Goal: Task Accomplishment & Management: Manage account settings

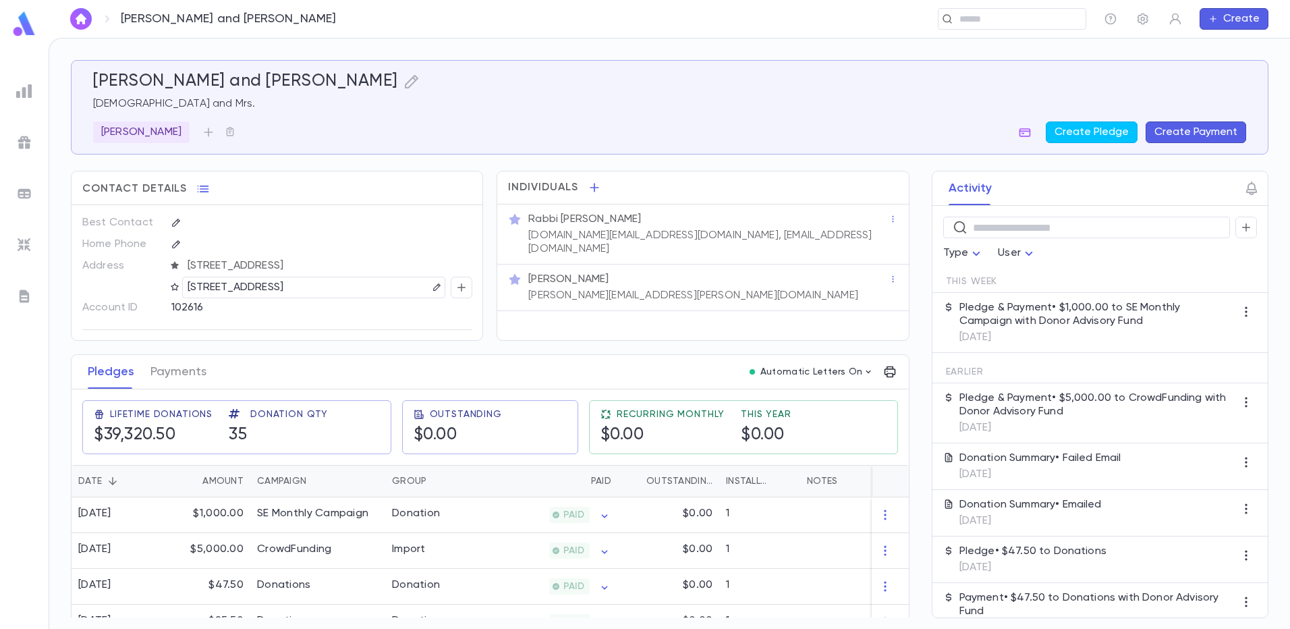
click at [30, 95] on img at bounding box center [24, 91] width 16 height 16
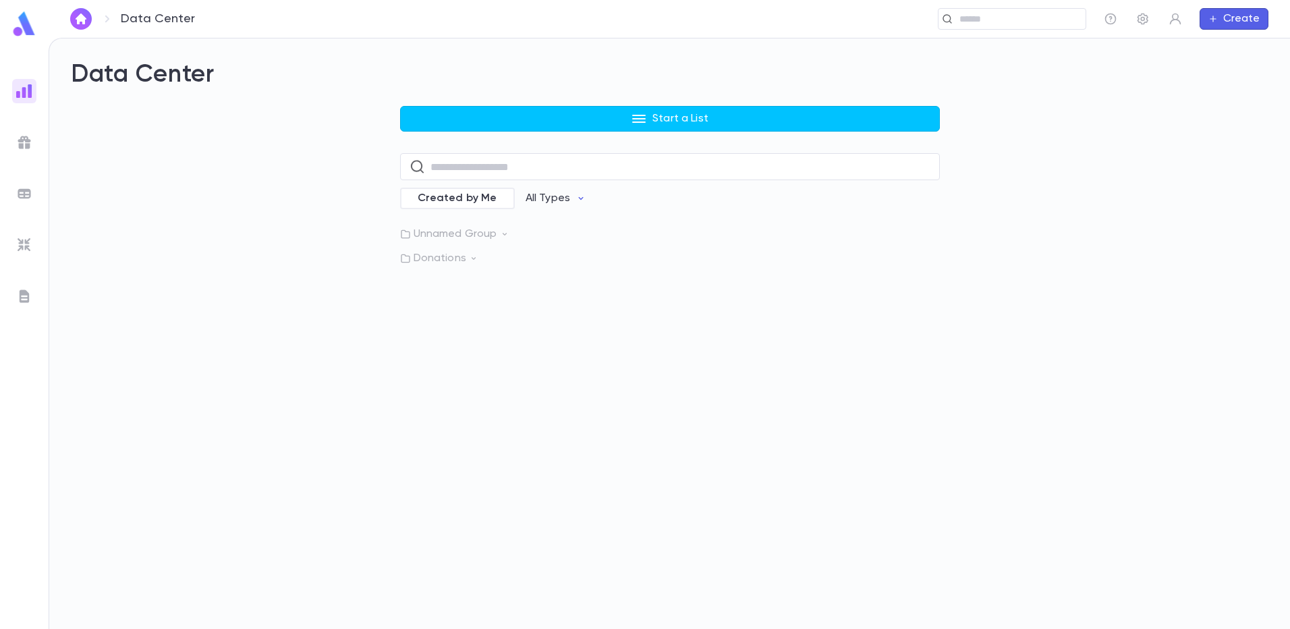
click at [30, 146] on img at bounding box center [24, 142] width 16 height 16
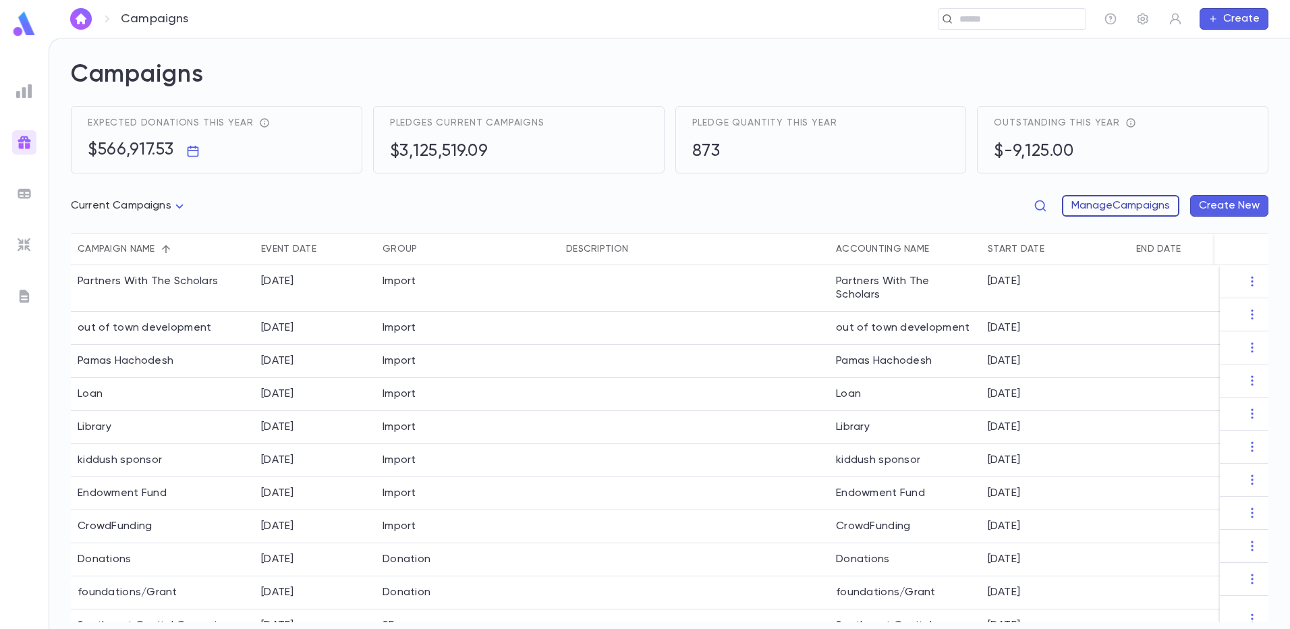
click at [1117, 206] on button "Manage Campaigns" at bounding box center [1120, 206] width 117 height 22
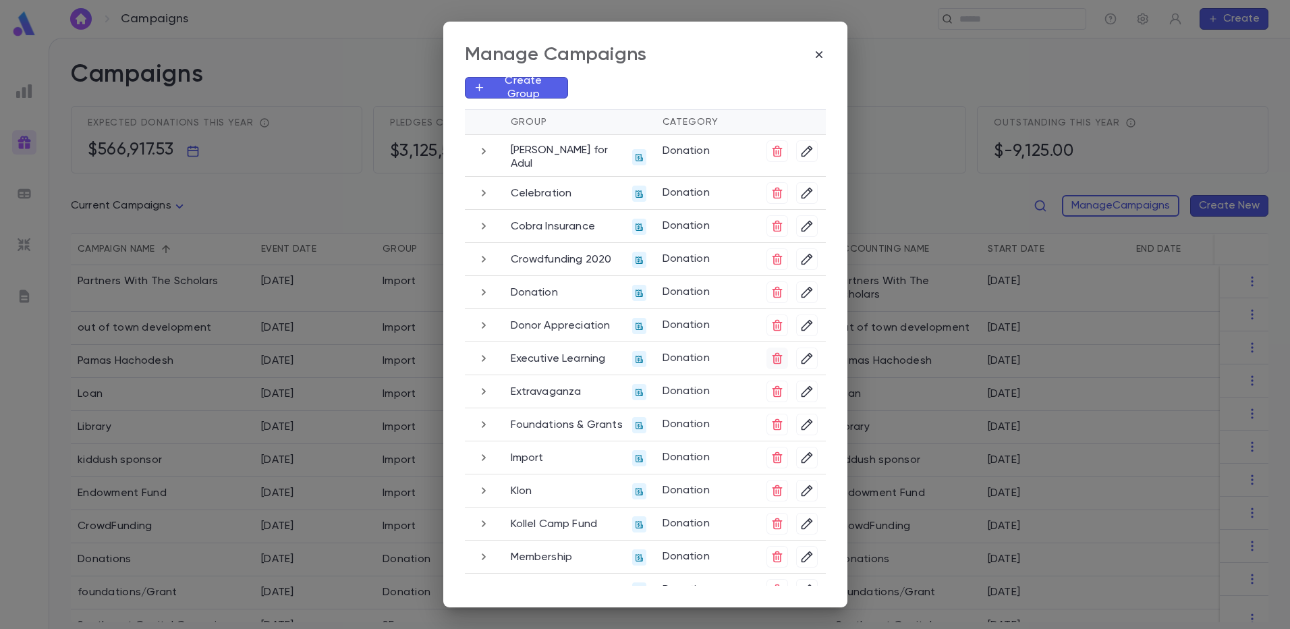
click at [777, 353] on icon "button" at bounding box center [777, 358] width 10 height 11
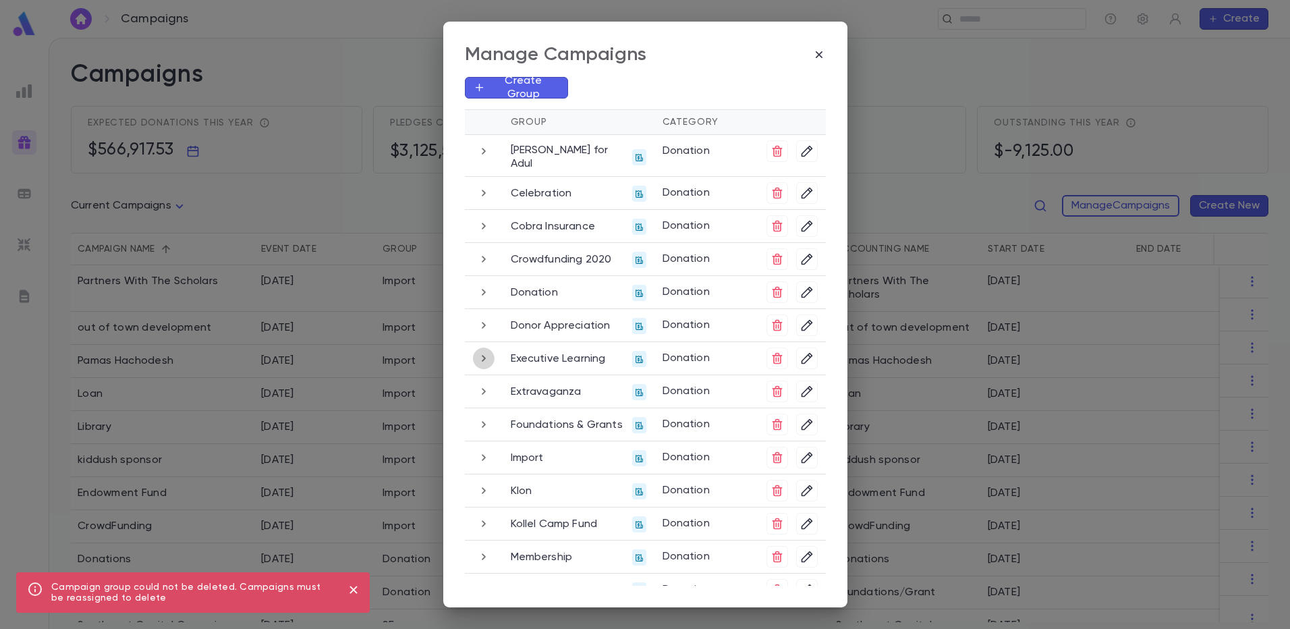
click at [487, 350] on icon "button" at bounding box center [483, 358] width 15 height 16
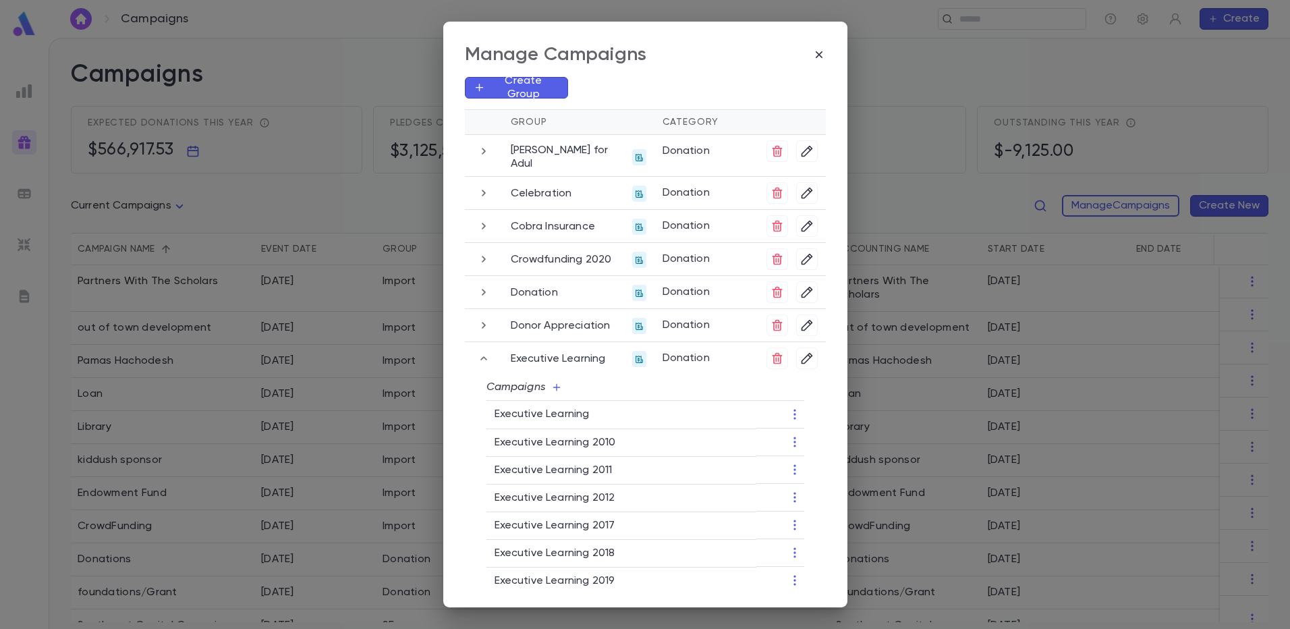
click at [487, 350] on icon "button" at bounding box center [483, 358] width 15 height 16
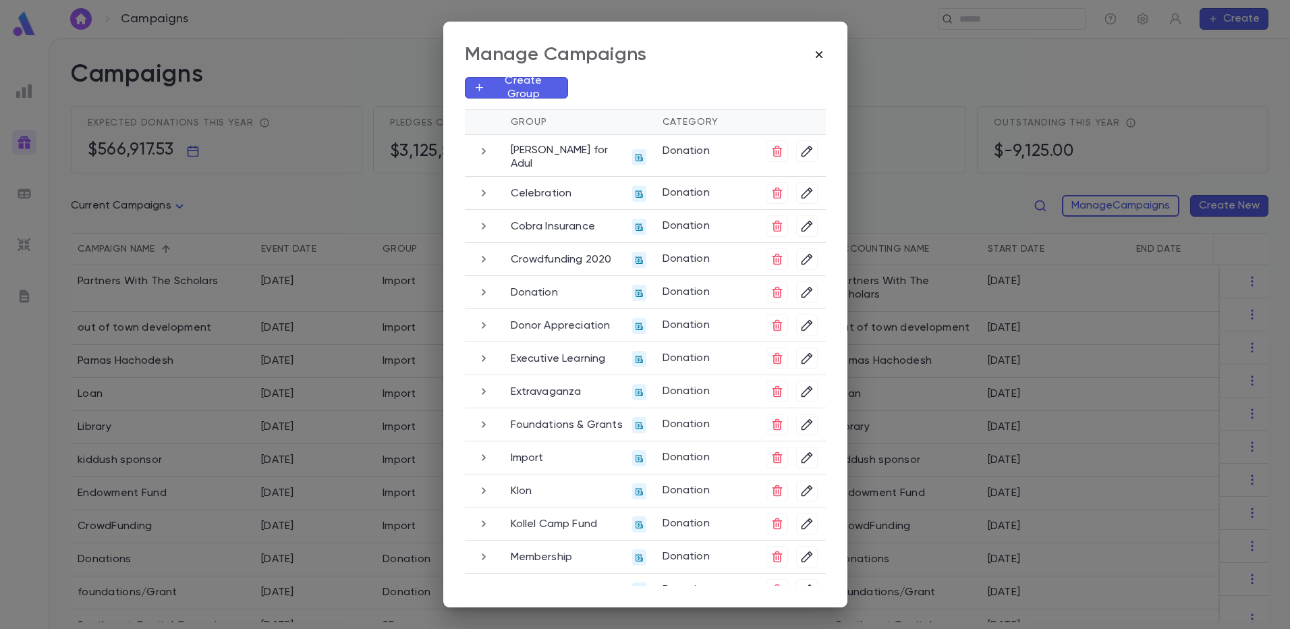
click at [826, 57] on icon "button" at bounding box center [818, 54] width 13 height 13
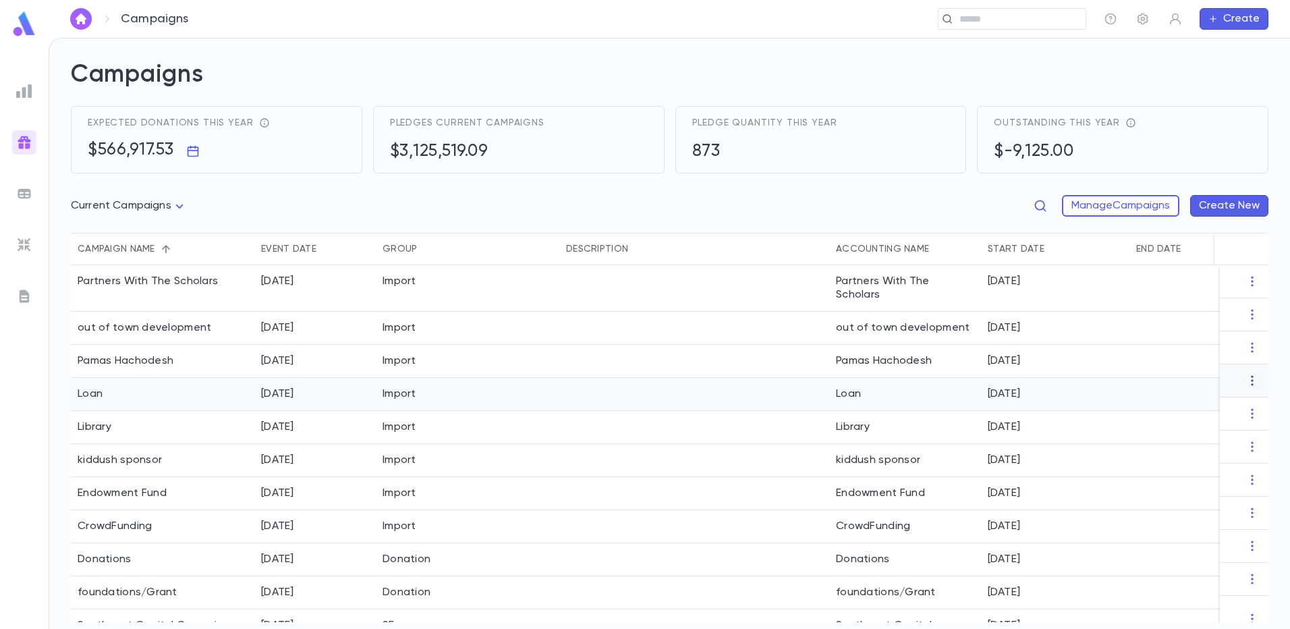
click at [1248, 382] on icon "button" at bounding box center [1251, 380] width 13 height 13
click at [1248, 382] on div at bounding box center [645, 314] width 1290 height 629
click at [1251, 410] on icon "button" at bounding box center [1252, 414] width 2 height 10
click at [1231, 456] on li "End Campaign" at bounding box center [1233, 458] width 98 height 22
click at [1246, 445] on icon "button" at bounding box center [1251, 446] width 13 height 13
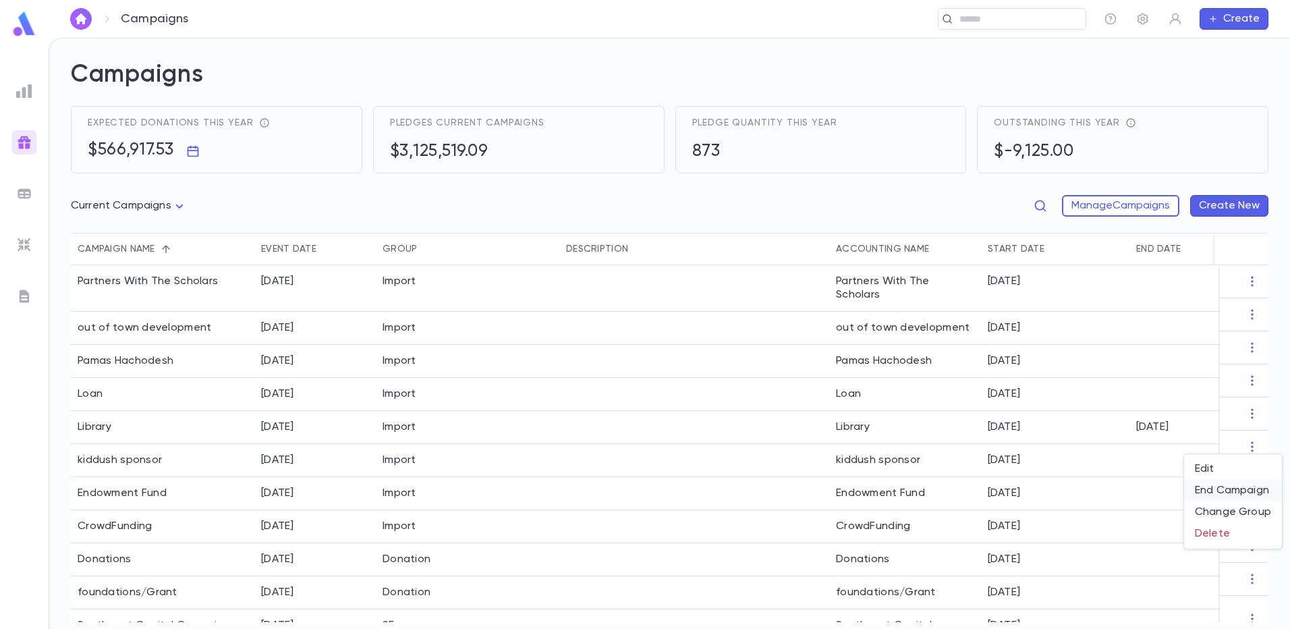
click at [1237, 484] on li "End Campaign" at bounding box center [1233, 491] width 98 height 22
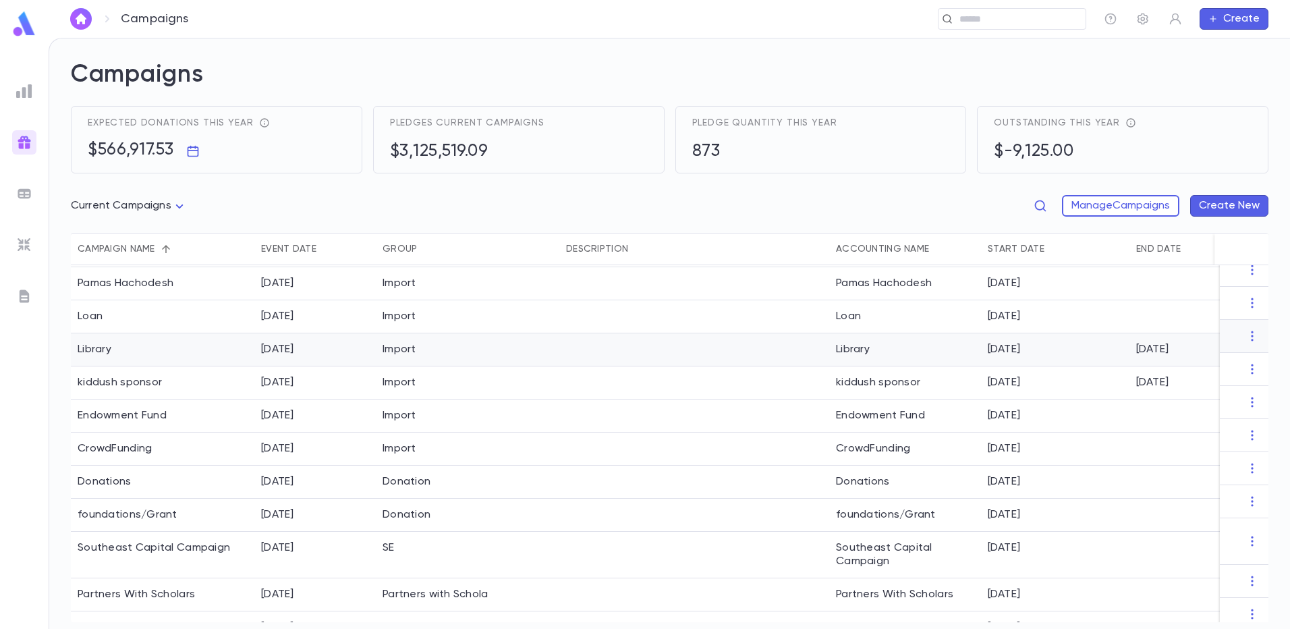
scroll to position [92, 0]
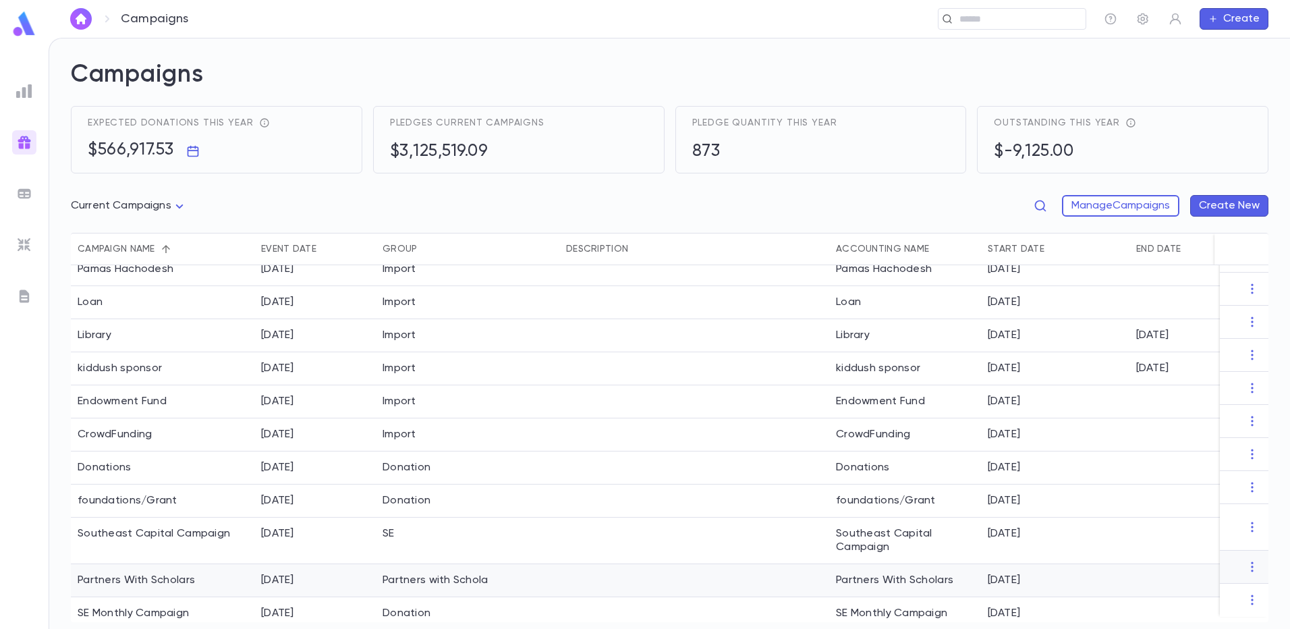
click at [131, 573] on div "Partners With Scholars" at bounding box center [136, 579] width 117 height 13
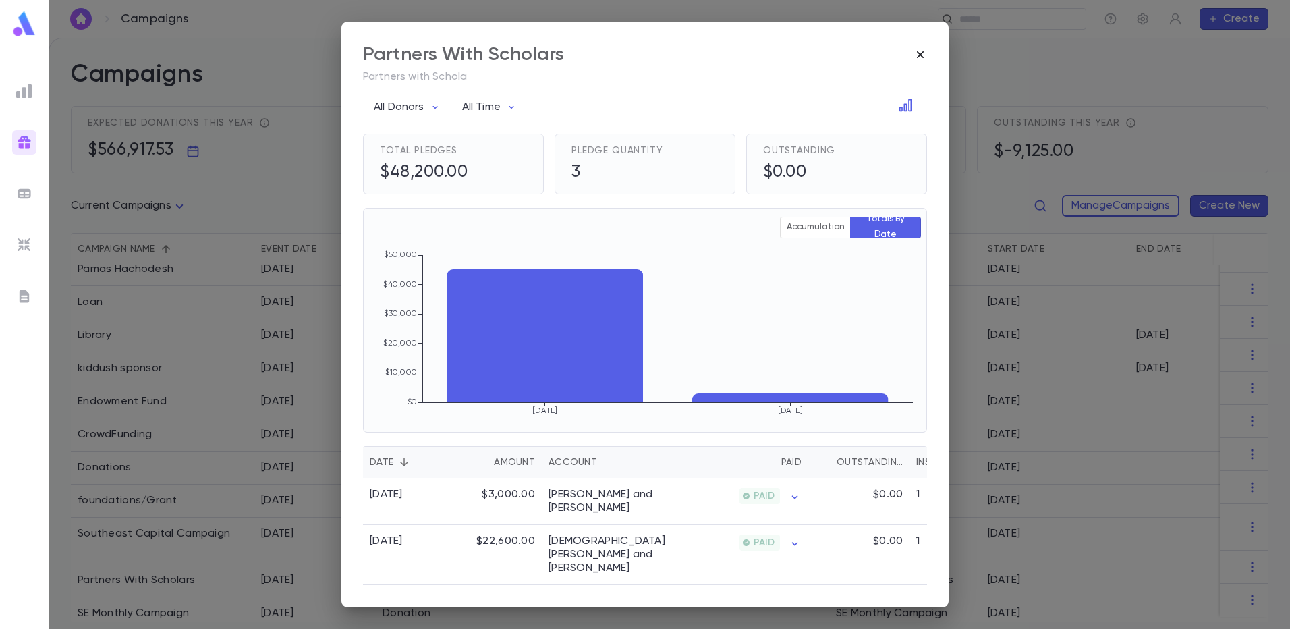
click at [914, 53] on icon "button" at bounding box center [920, 54] width 13 height 13
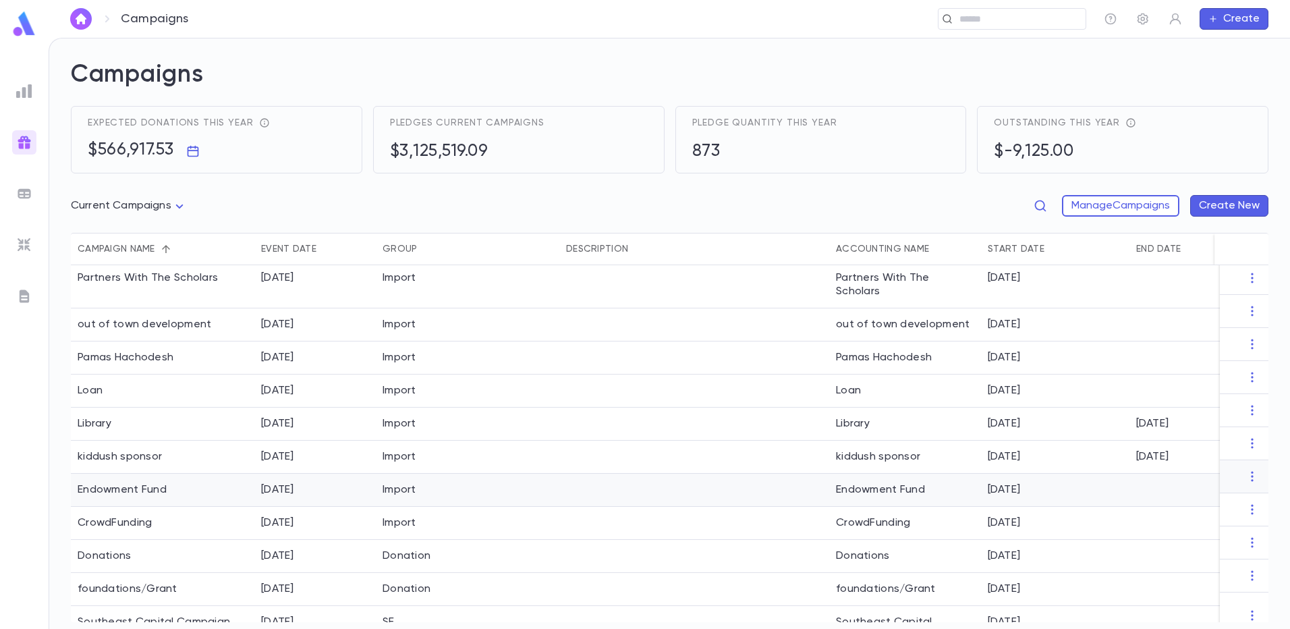
scroll to position [0, 0]
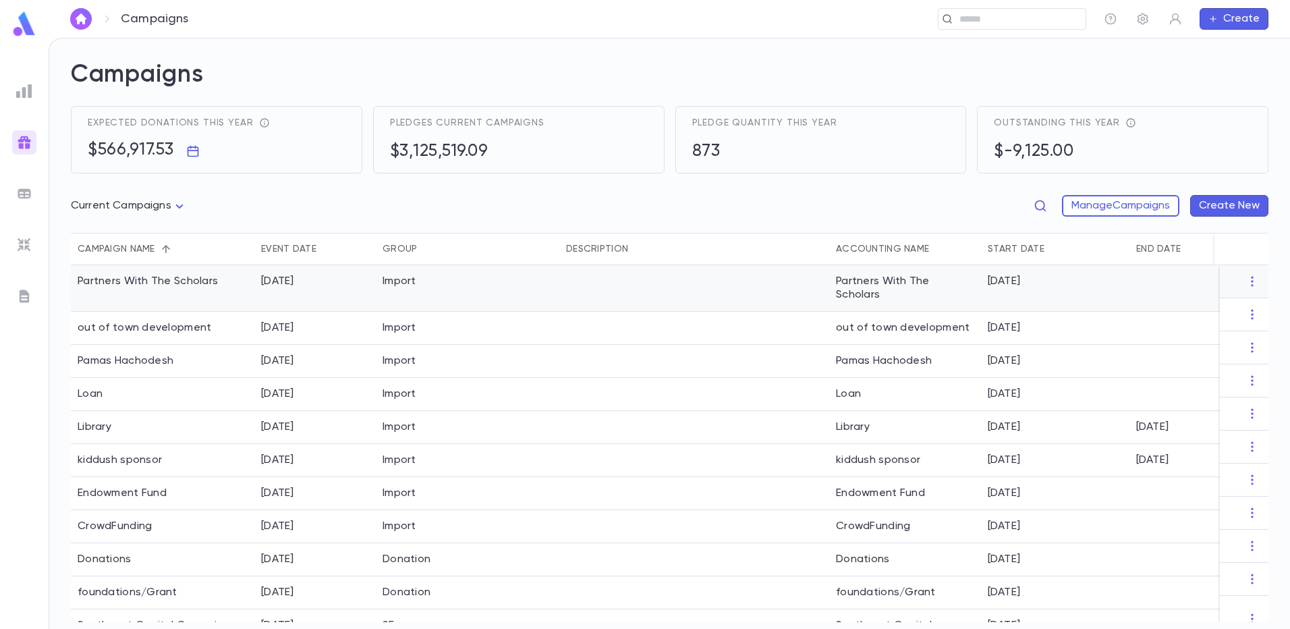
click at [190, 287] on div "Partners With The Scholars" at bounding box center [163, 288] width 184 height 47
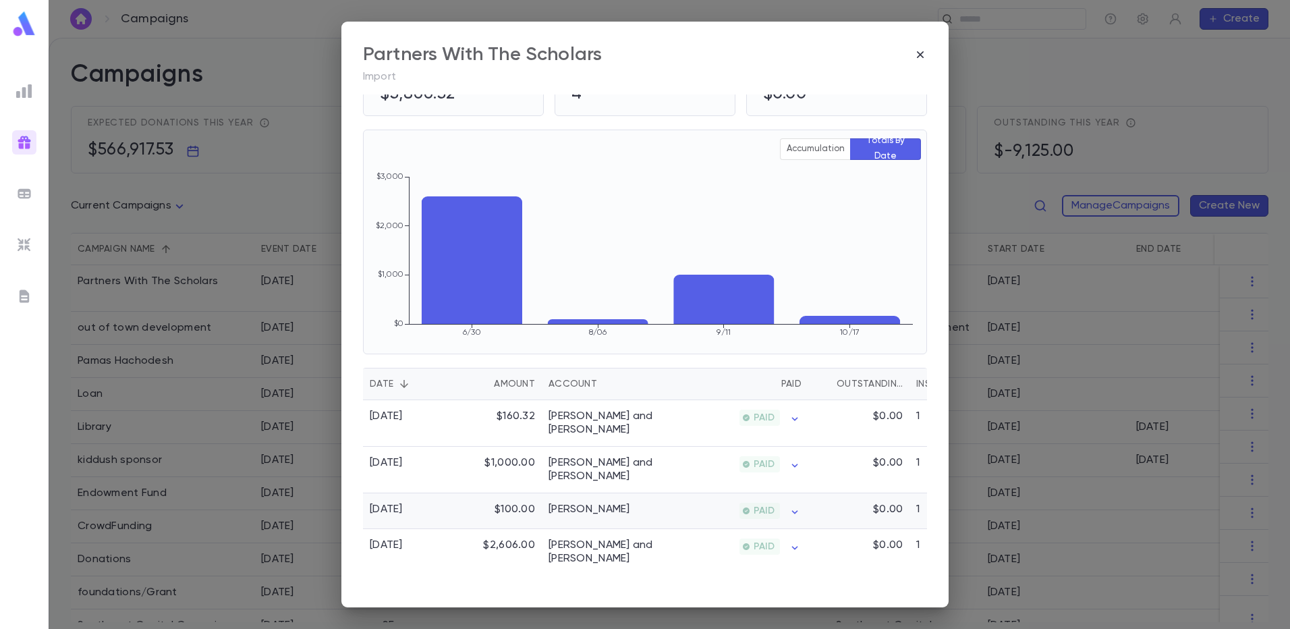
scroll to position [84, 0]
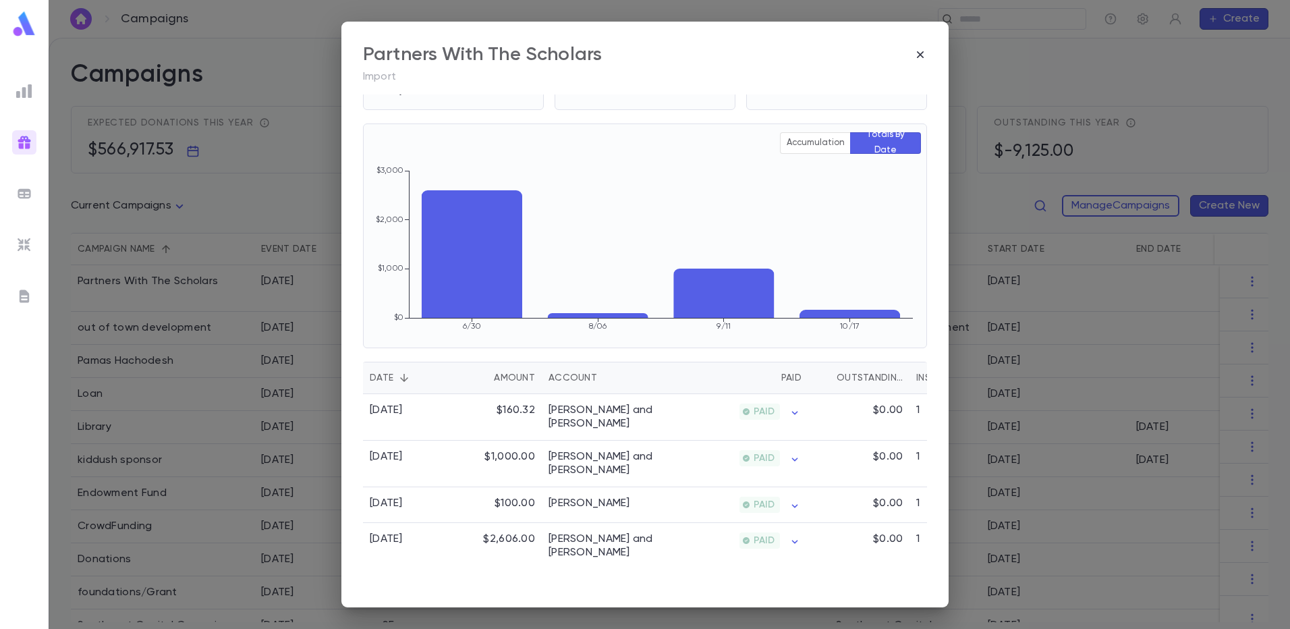
click at [918, 56] on icon "button" at bounding box center [920, 54] width 7 height 7
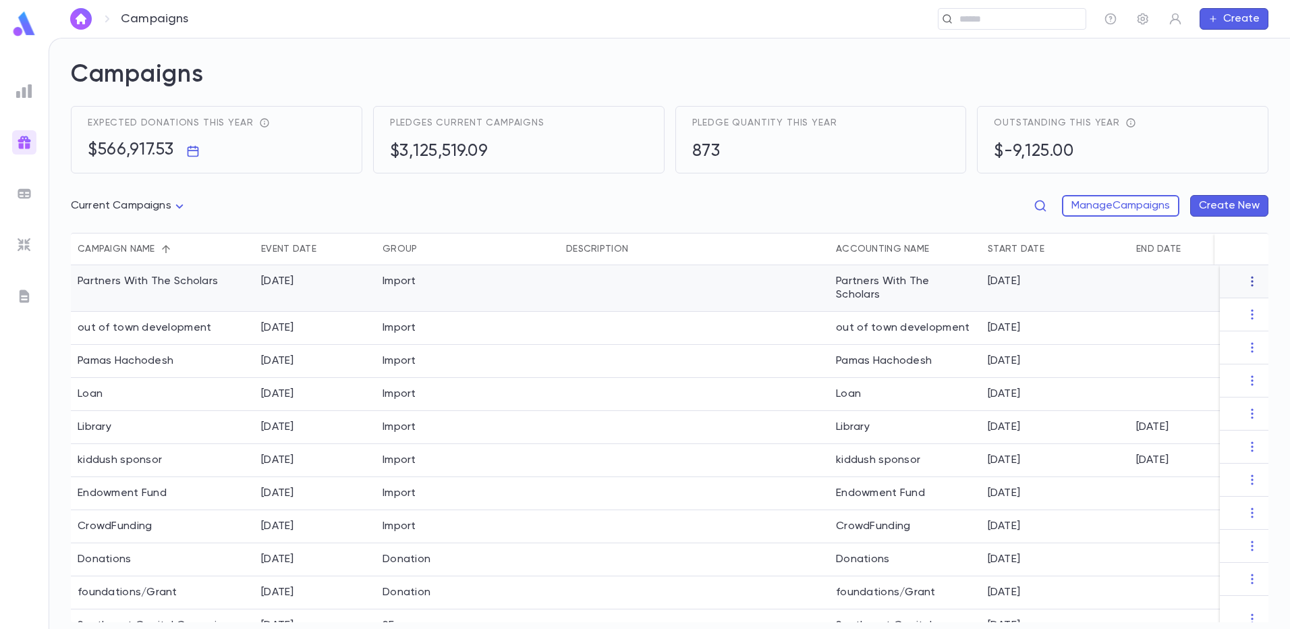
click at [1251, 281] on icon "button" at bounding box center [1252, 282] width 2 height 10
click at [1236, 322] on li "End Campaign" at bounding box center [1233, 325] width 98 height 22
click at [1245, 318] on icon "button" at bounding box center [1251, 314] width 13 height 13
click at [1233, 354] on li "End Campaign" at bounding box center [1233, 358] width 98 height 22
click at [1251, 348] on icon "button" at bounding box center [1252, 348] width 2 height 10
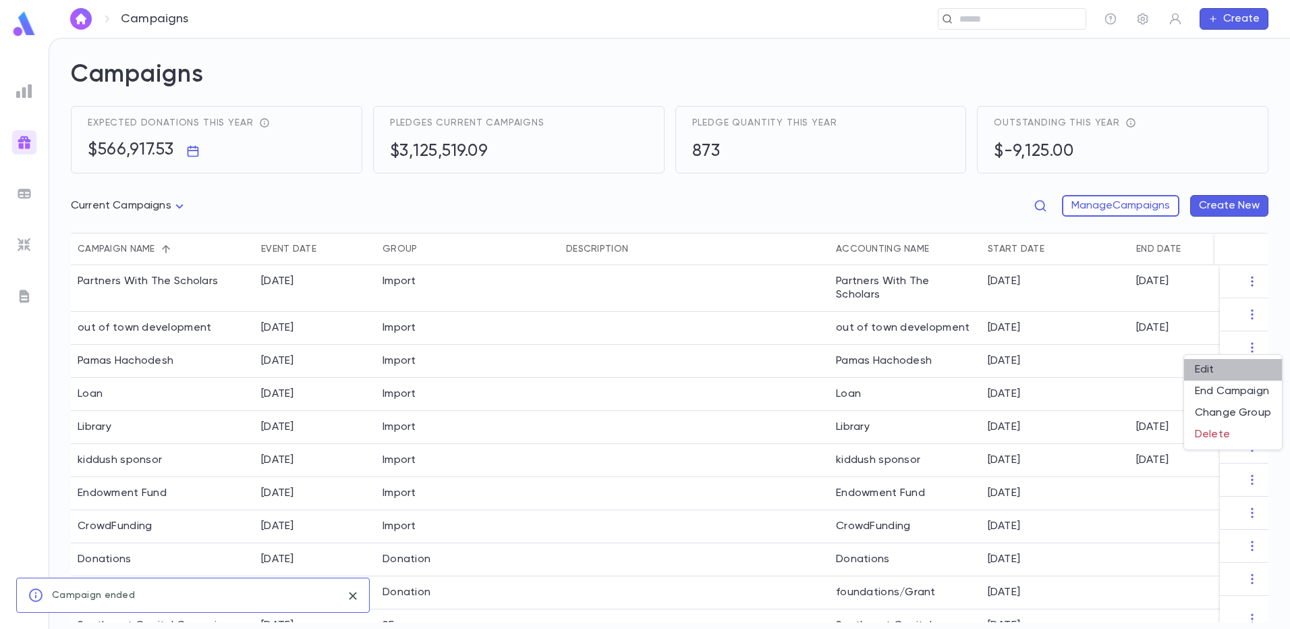
click at [1224, 370] on li "Edit" at bounding box center [1233, 370] width 98 height 22
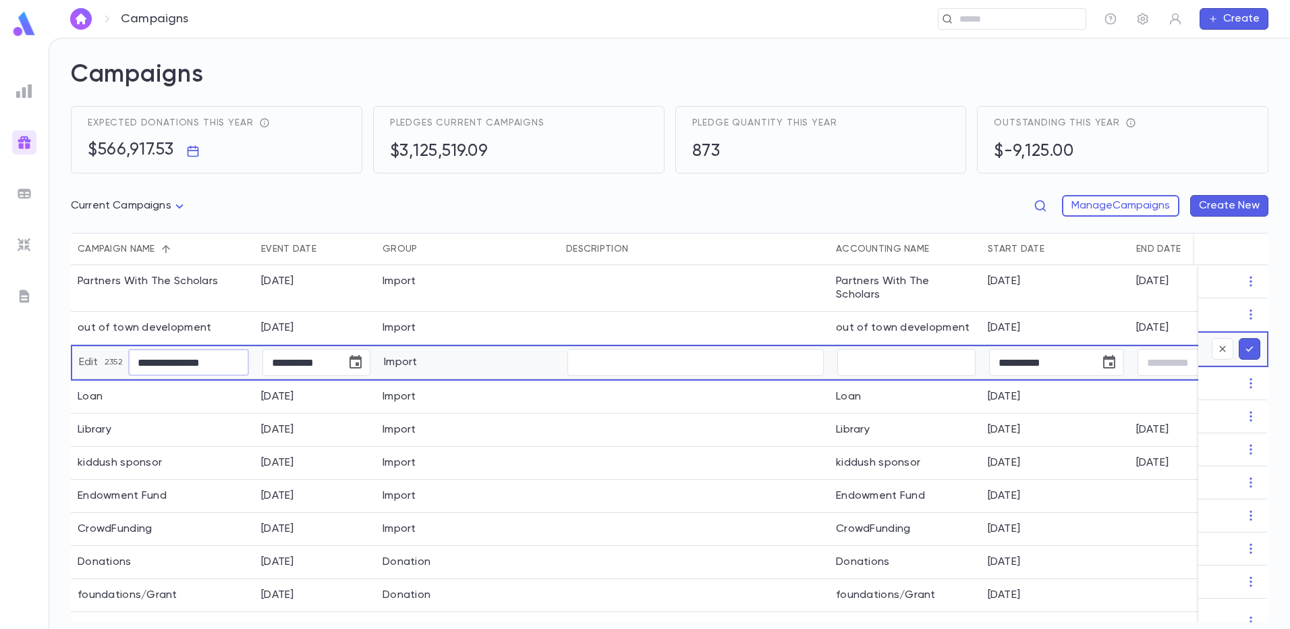
click at [157, 350] on input "**********" at bounding box center [188, 362] width 121 height 26
type input "**********"
click at [1243, 352] on icon "submit" at bounding box center [1249, 348] width 12 height 13
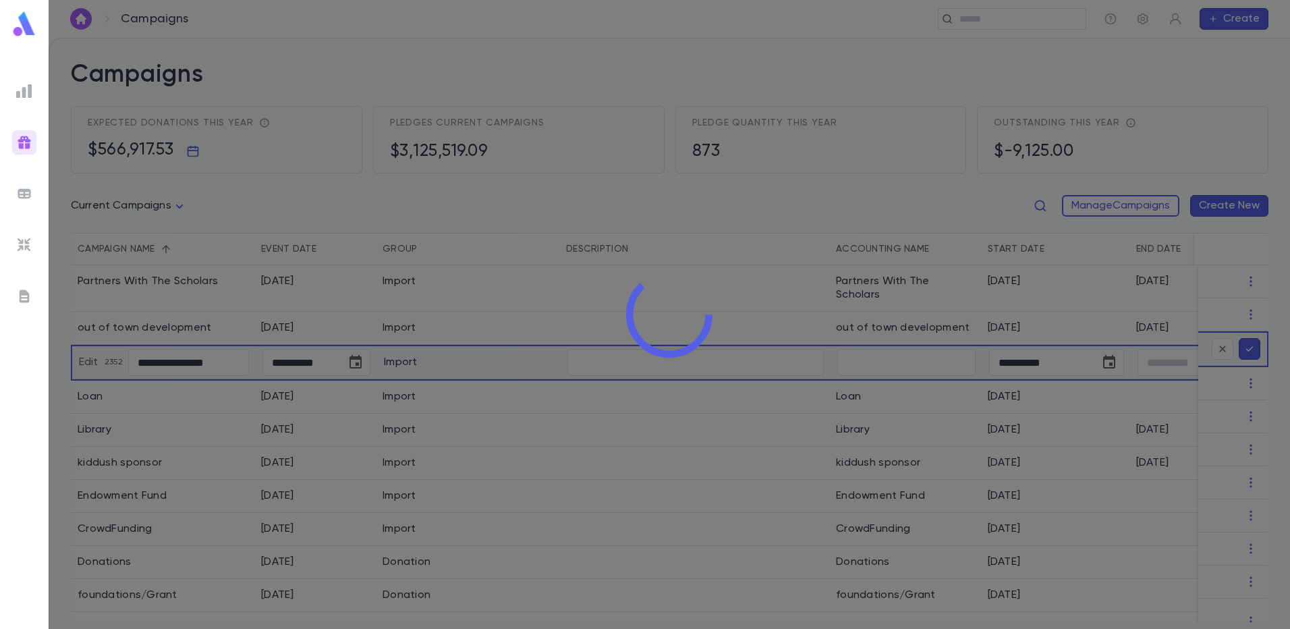
type input "**********"
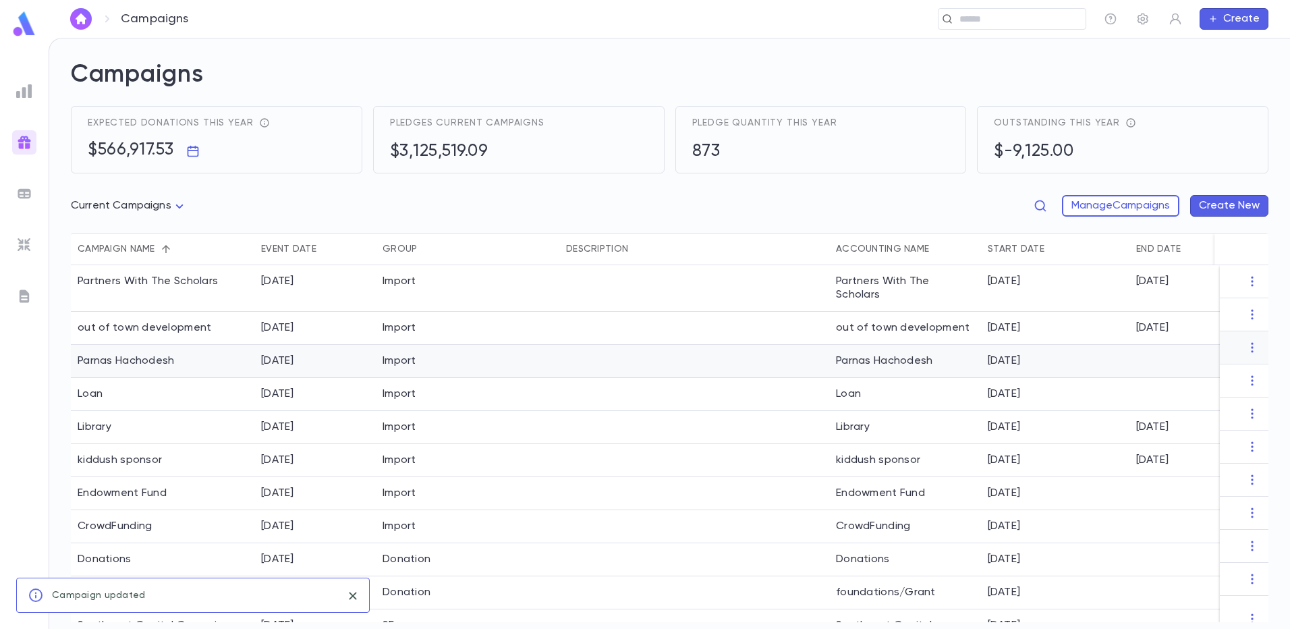
click at [405, 354] on div "Import" at bounding box center [400, 360] width 34 height 13
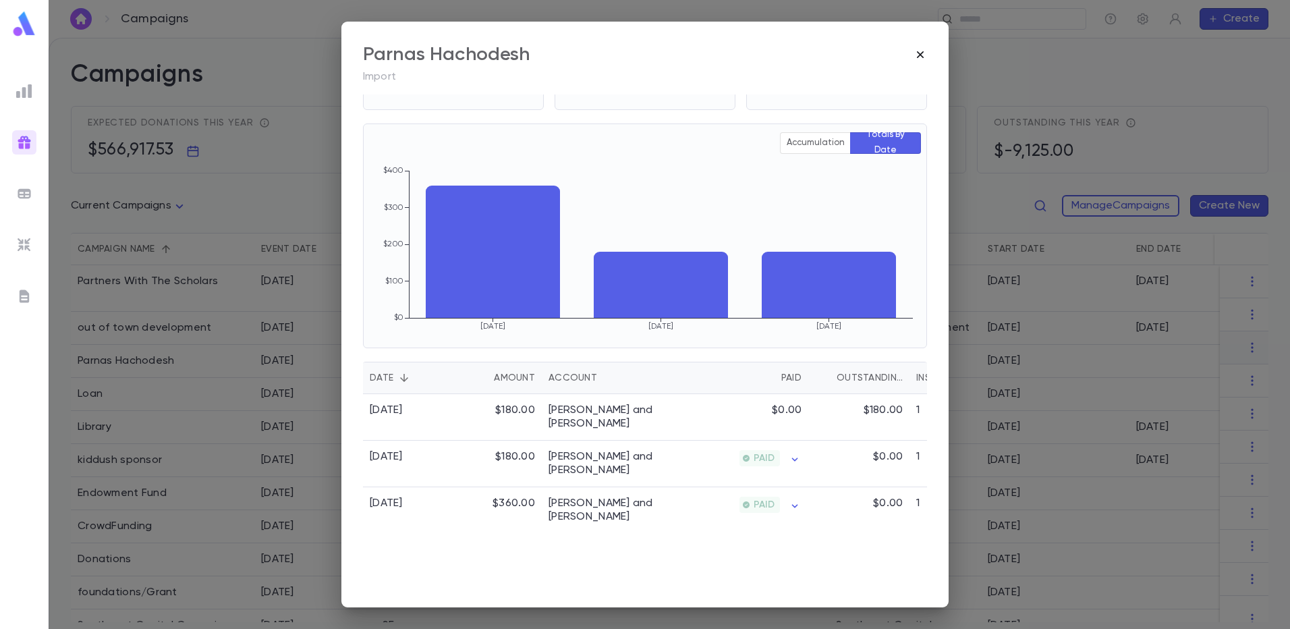
click at [919, 54] on icon "button" at bounding box center [920, 54] width 7 height 7
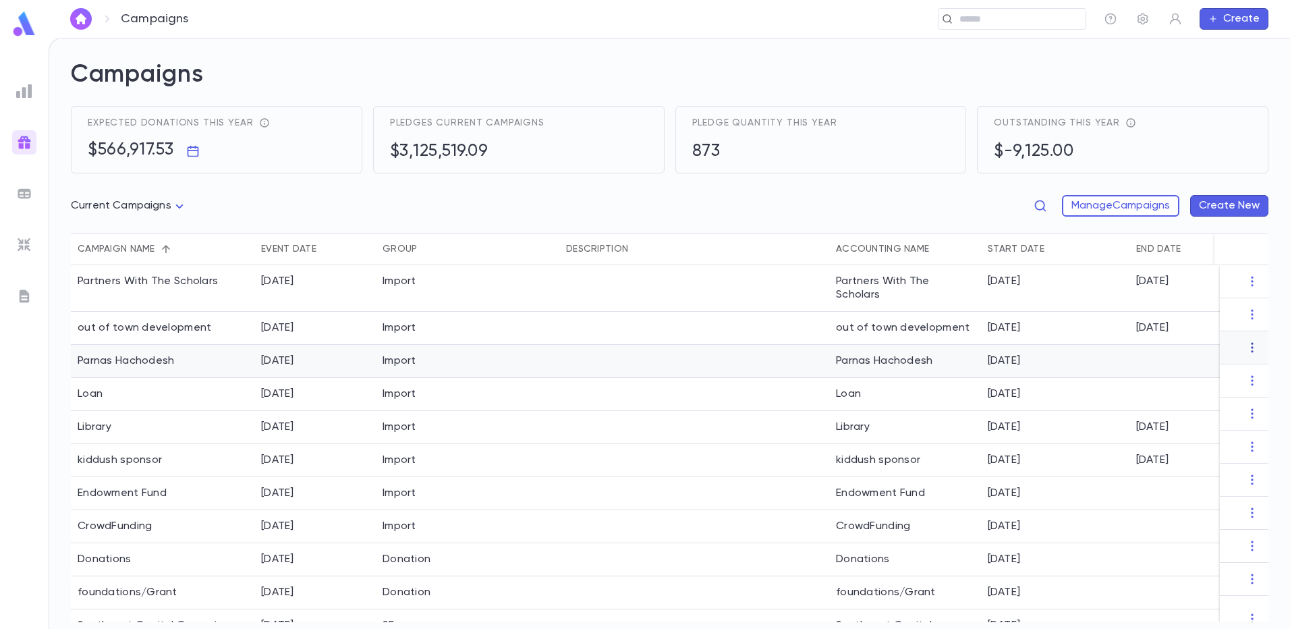
click at [1249, 343] on icon "button" at bounding box center [1251, 347] width 13 height 13
click at [1232, 389] on li "End Campaign" at bounding box center [1233, 392] width 98 height 22
click at [338, 386] on div "[DATE]" at bounding box center [314, 394] width 121 height 33
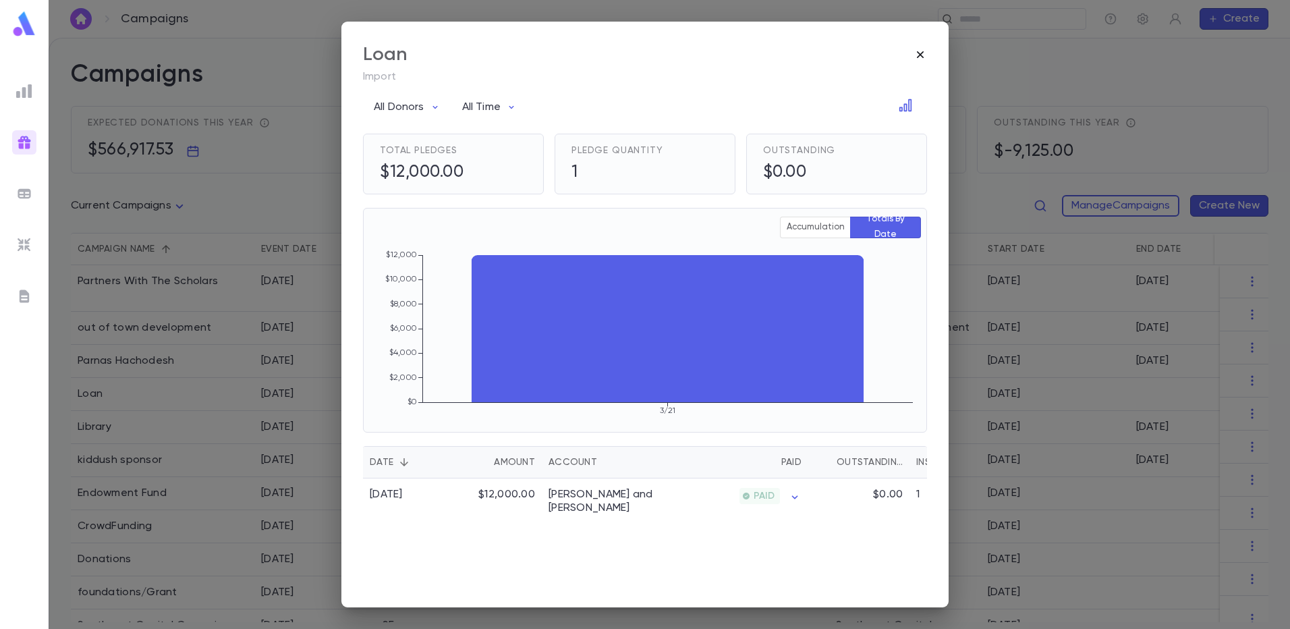
click at [924, 52] on icon "button" at bounding box center [920, 54] width 13 height 13
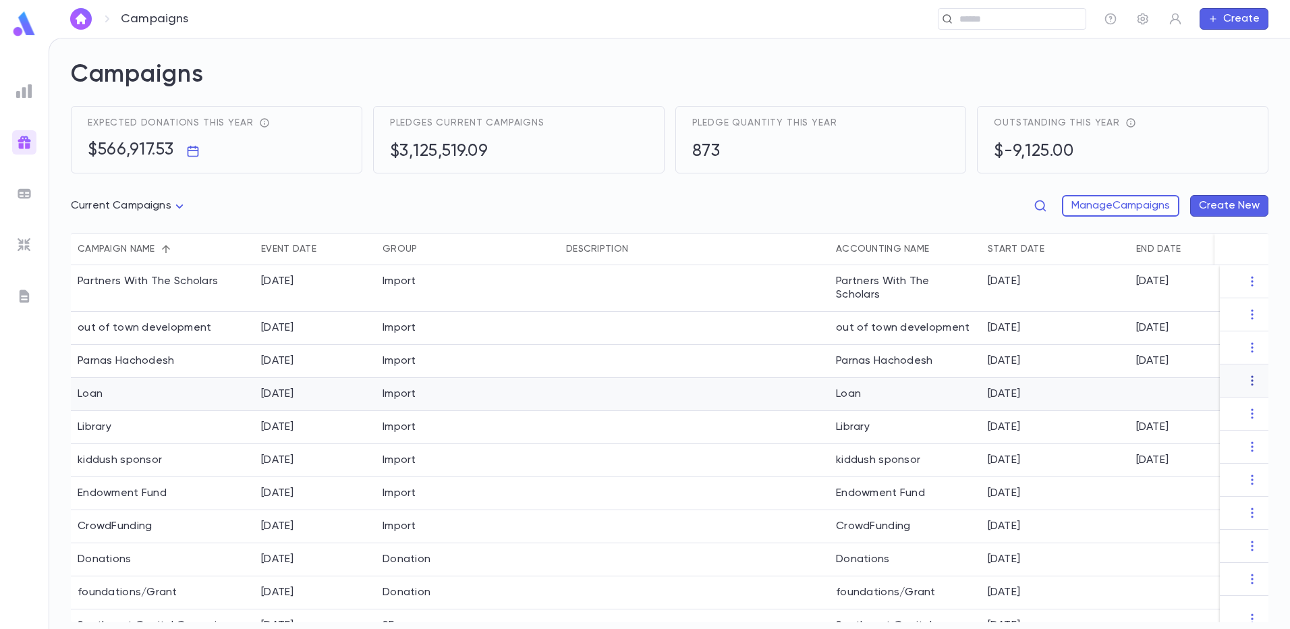
click at [1250, 380] on icon "button" at bounding box center [1251, 380] width 13 height 13
click at [1227, 426] on li "End Campaign" at bounding box center [1233, 425] width 98 height 22
click at [269, 486] on div "[DATE]" at bounding box center [277, 492] width 33 height 13
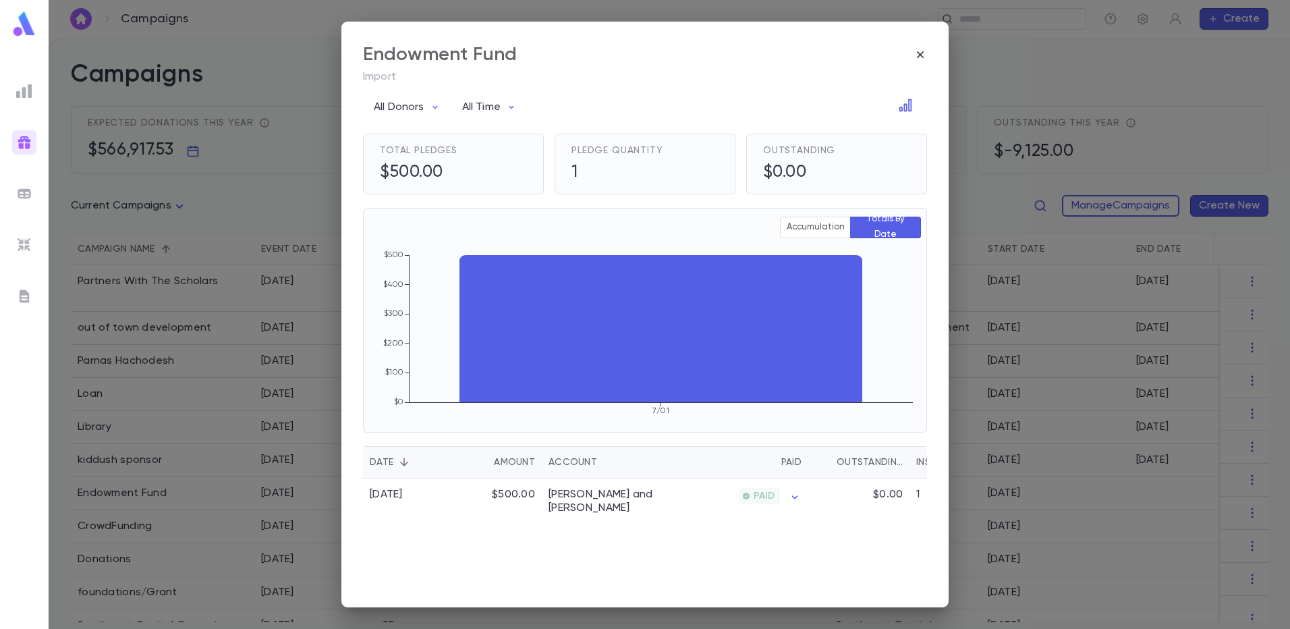
click at [918, 54] on icon "button" at bounding box center [920, 54] width 13 height 13
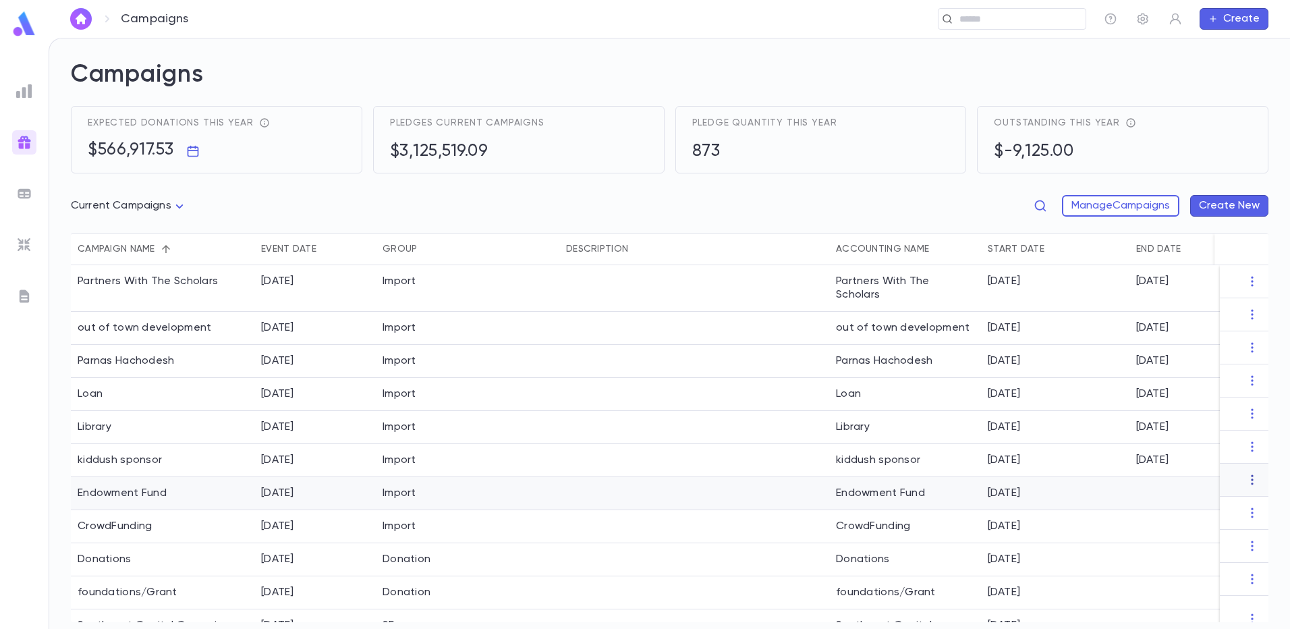
click at [1251, 479] on icon "button" at bounding box center [1252, 480] width 2 height 10
click at [1213, 527] on li "End Campaign" at bounding box center [1233, 524] width 98 height 22
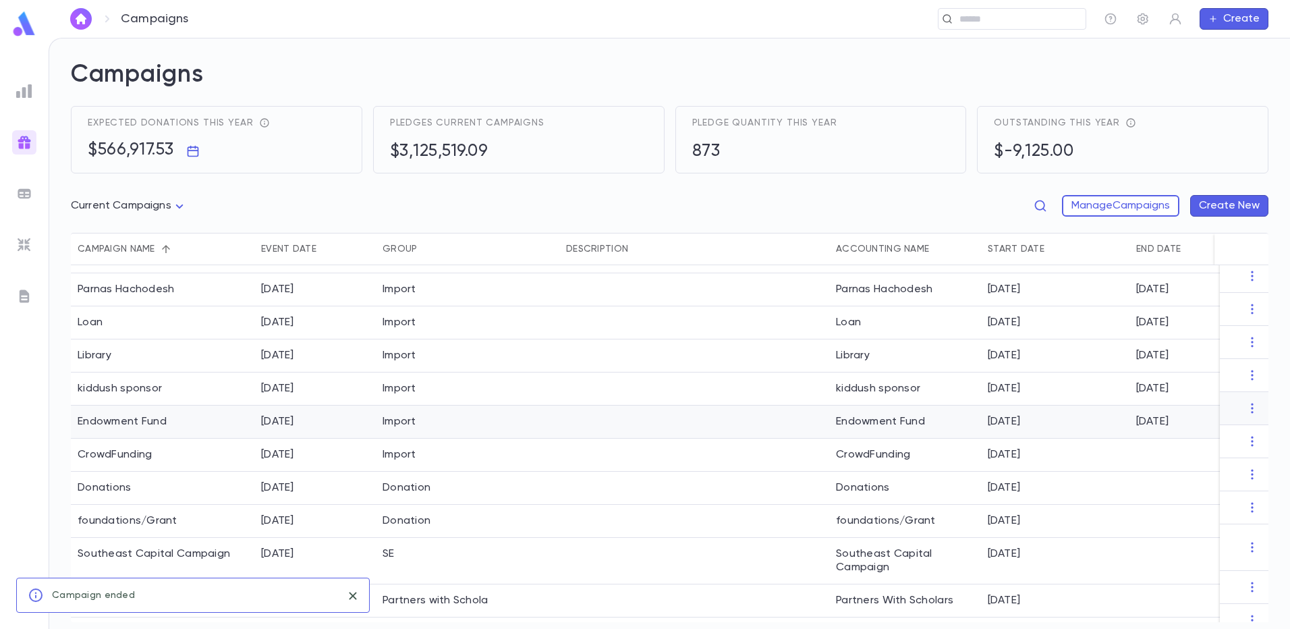
scroll to position [92, 0]
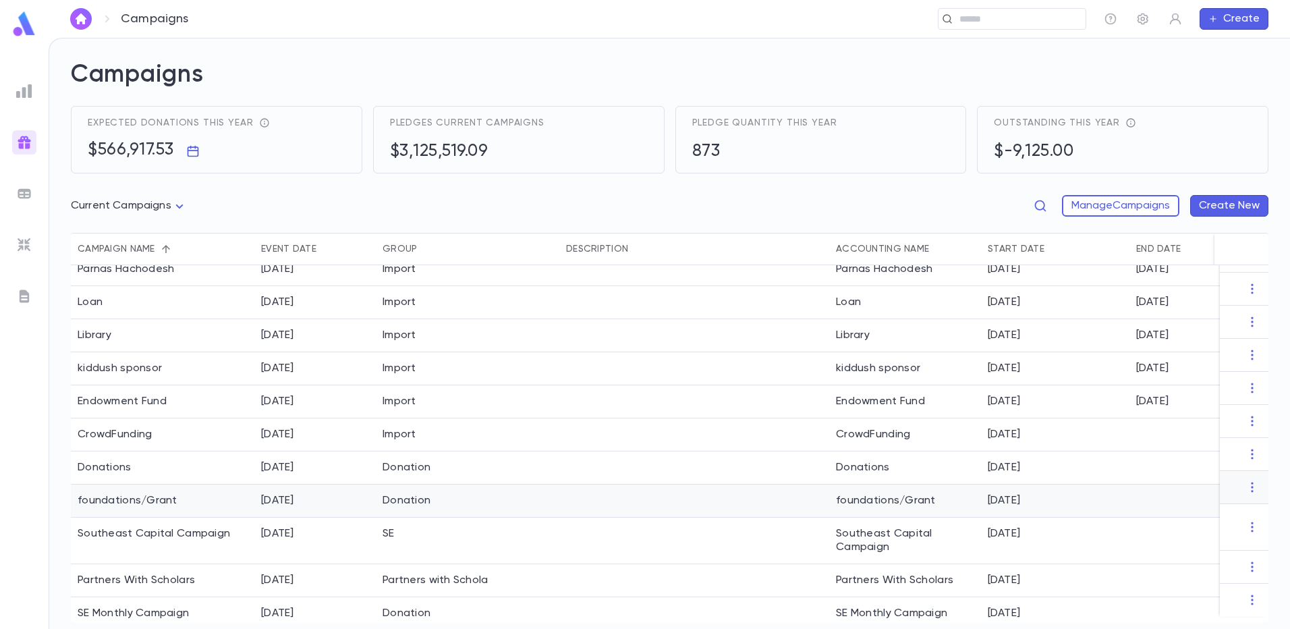
click at [121, 495] on div "foundations/Grant" at bounding box center [163, 500] width 184 height 33
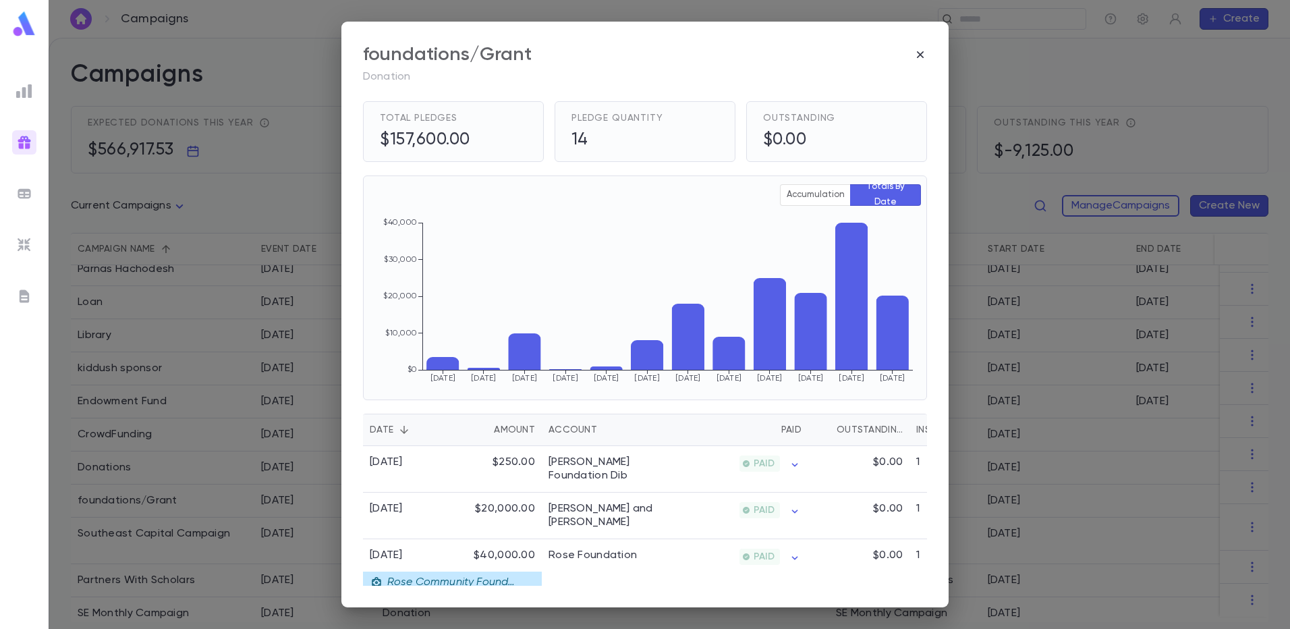
scroll to position [0, 0]
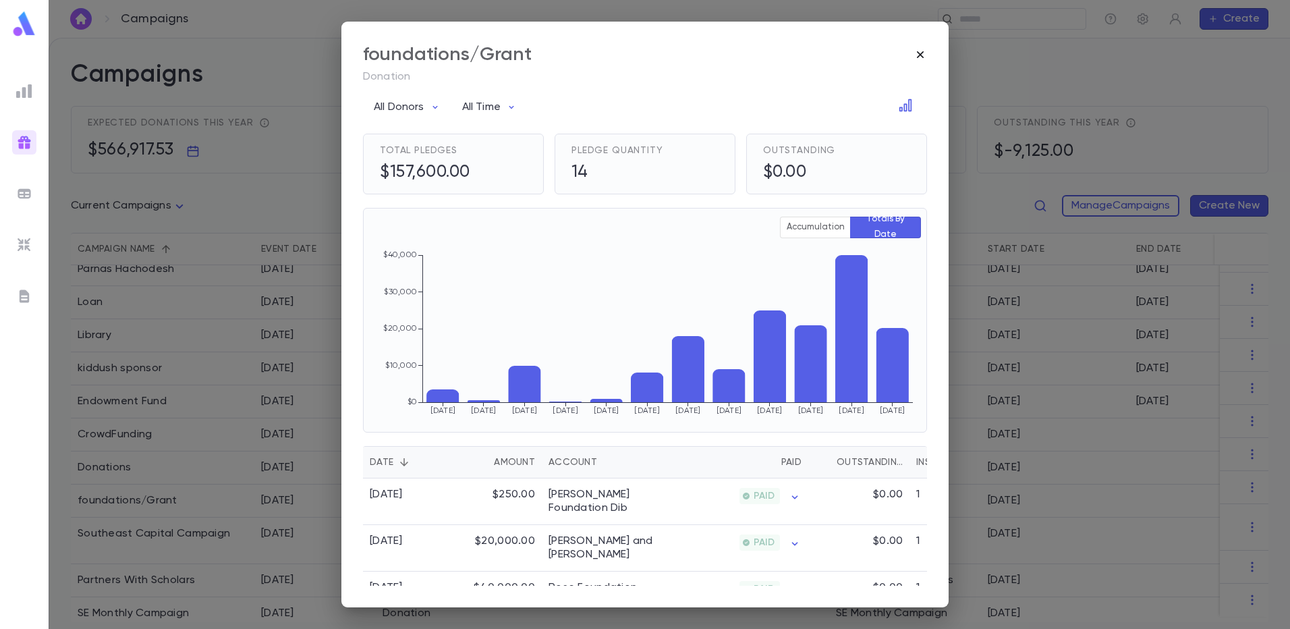
click at [920, 55] on icon "button" at bounding box center [920, 54] width 7 height 7
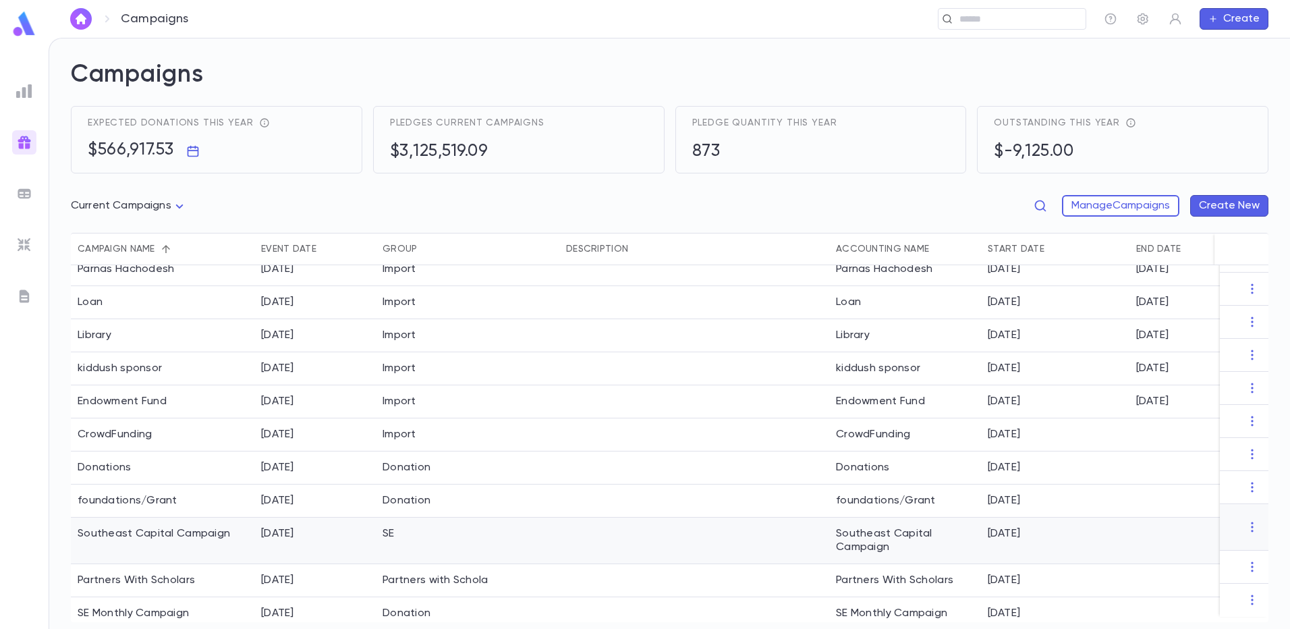
click at [115, 527] on div "Southeast Capital Campaign" at bounding box center [154, 533] width 152 height 13
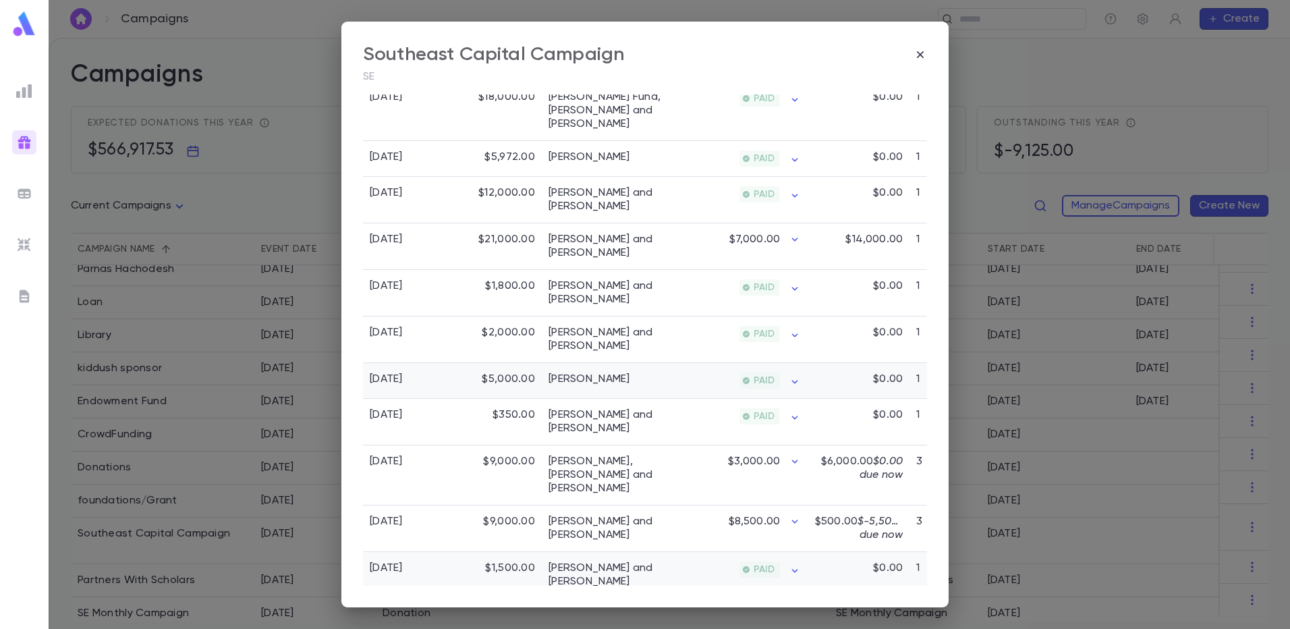
scroll to position [1012, 0]
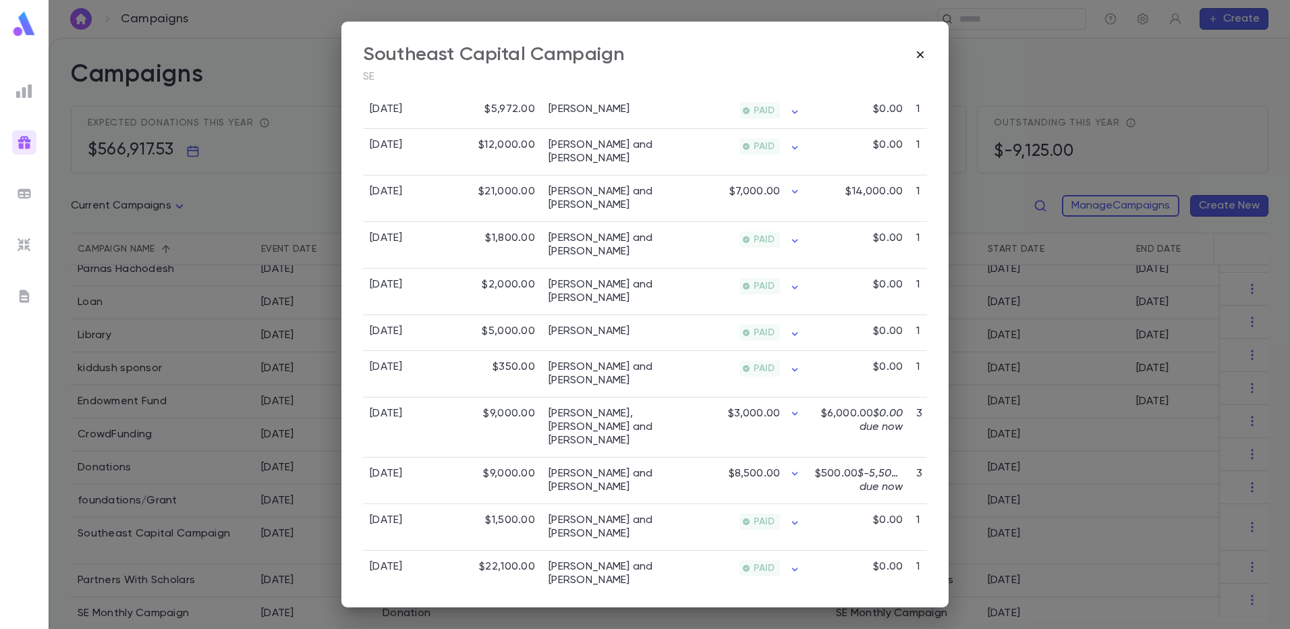
click at [918, 53] on icon "button" at bounding box center [920, 54] width 13 height 13
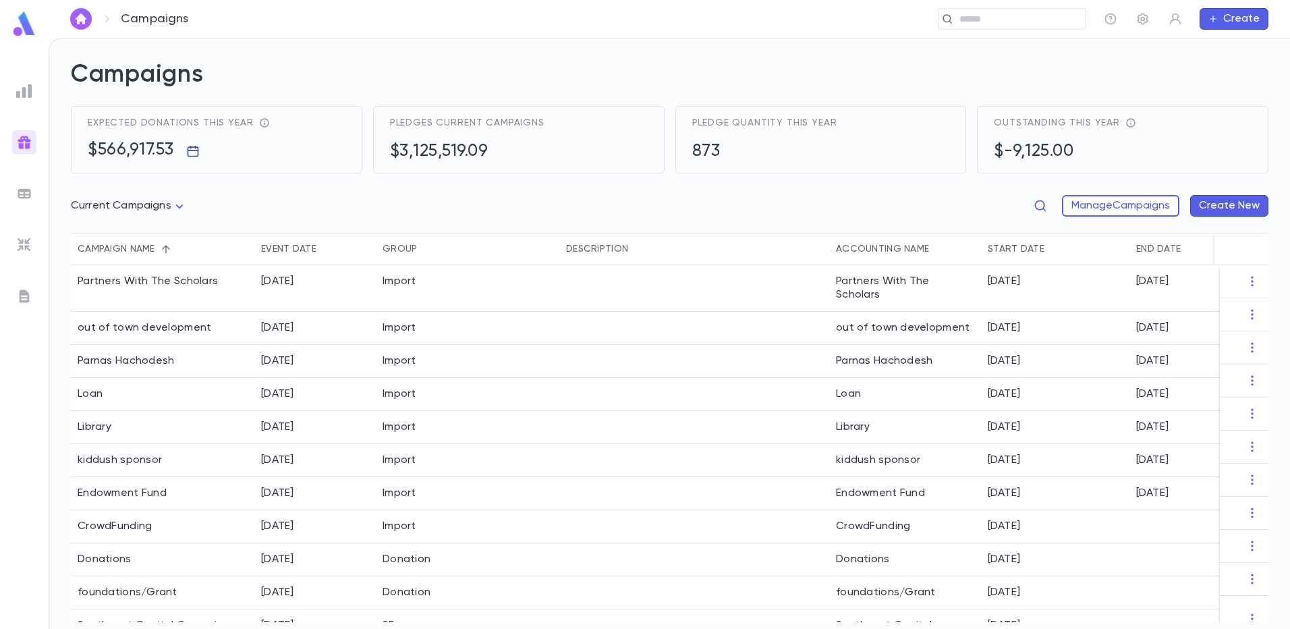
click at [196, 152] on icon "button" at bounding box center [192, 150] width 13 height 13
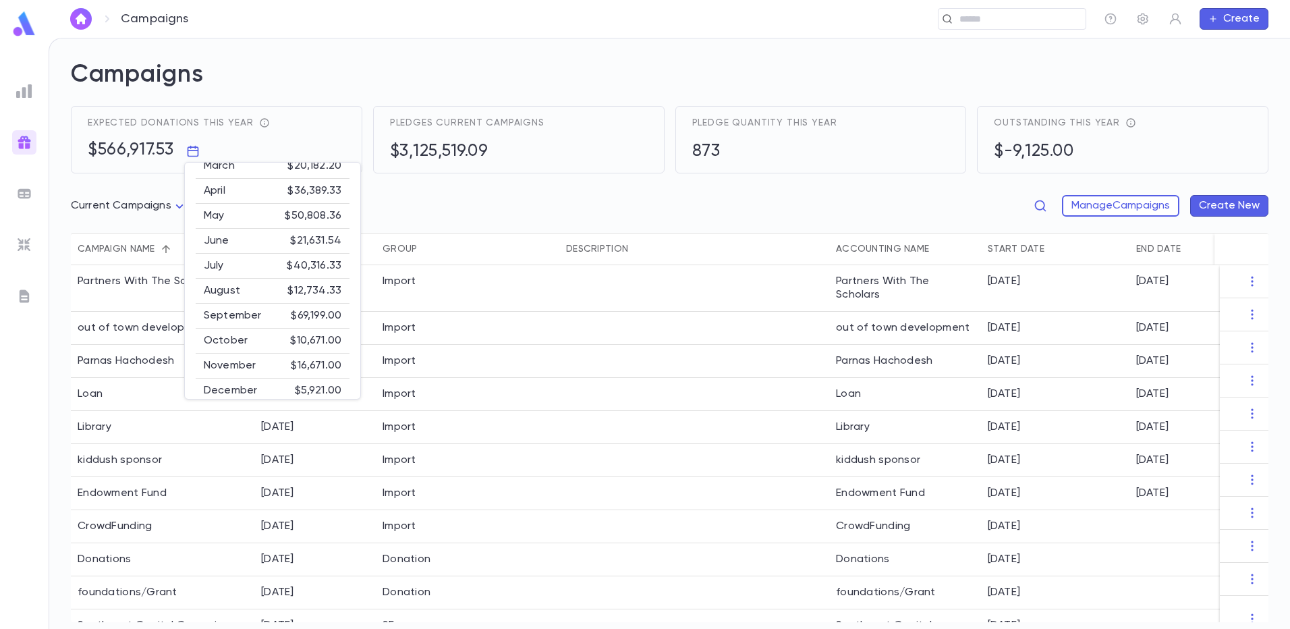
scroll to position [109, 0]
click at [204, 549] on div at bounding box center [645, 314] width 1290 height 629
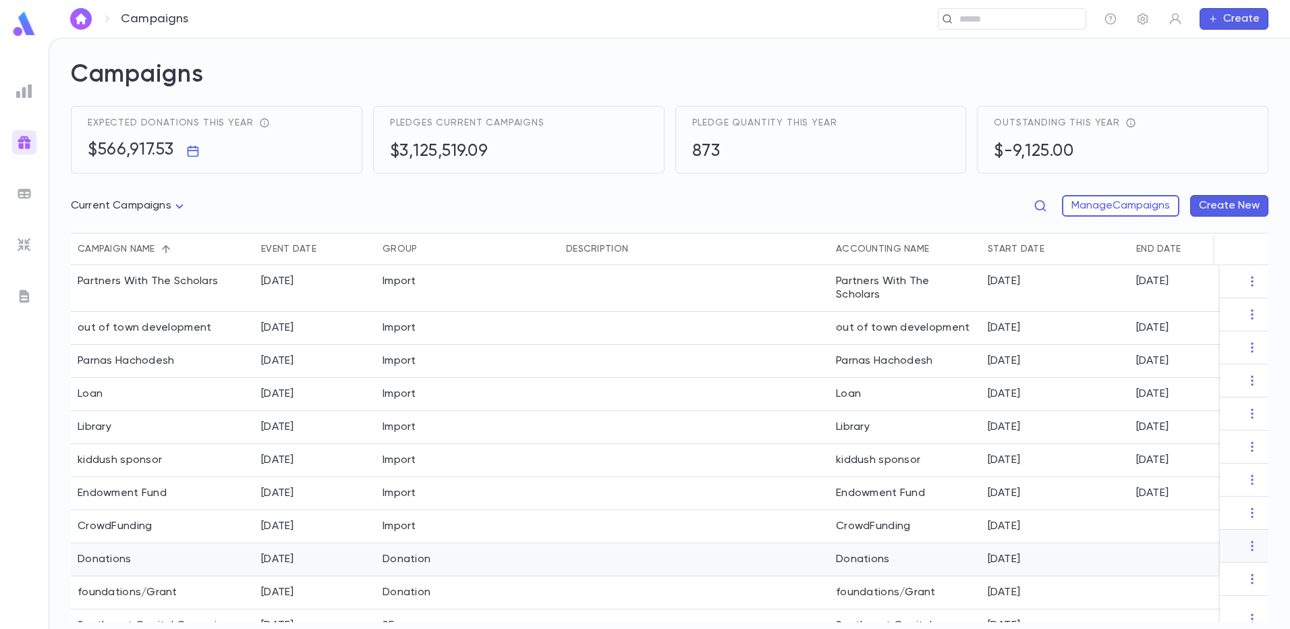
click at [229, 545] on div "Donations" at bounding box center [163, 559] width 184 height 33
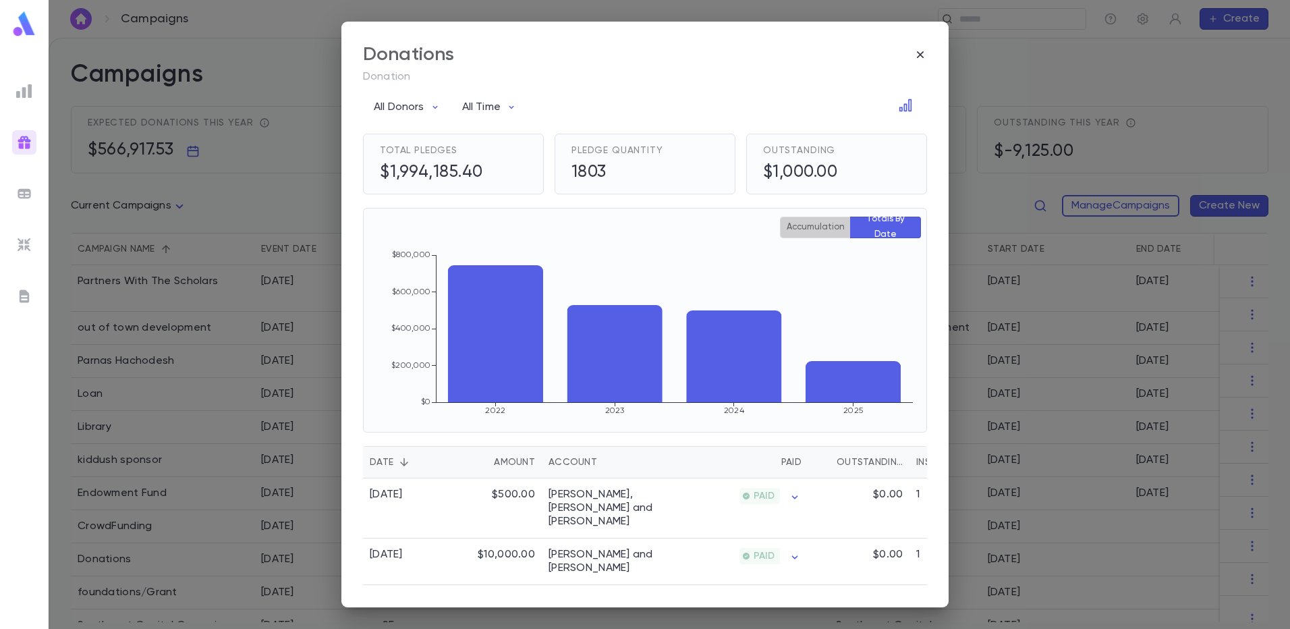
click at [820, 223] on button "Accumulation" at bounding box center [815, 228] width 71 height 22
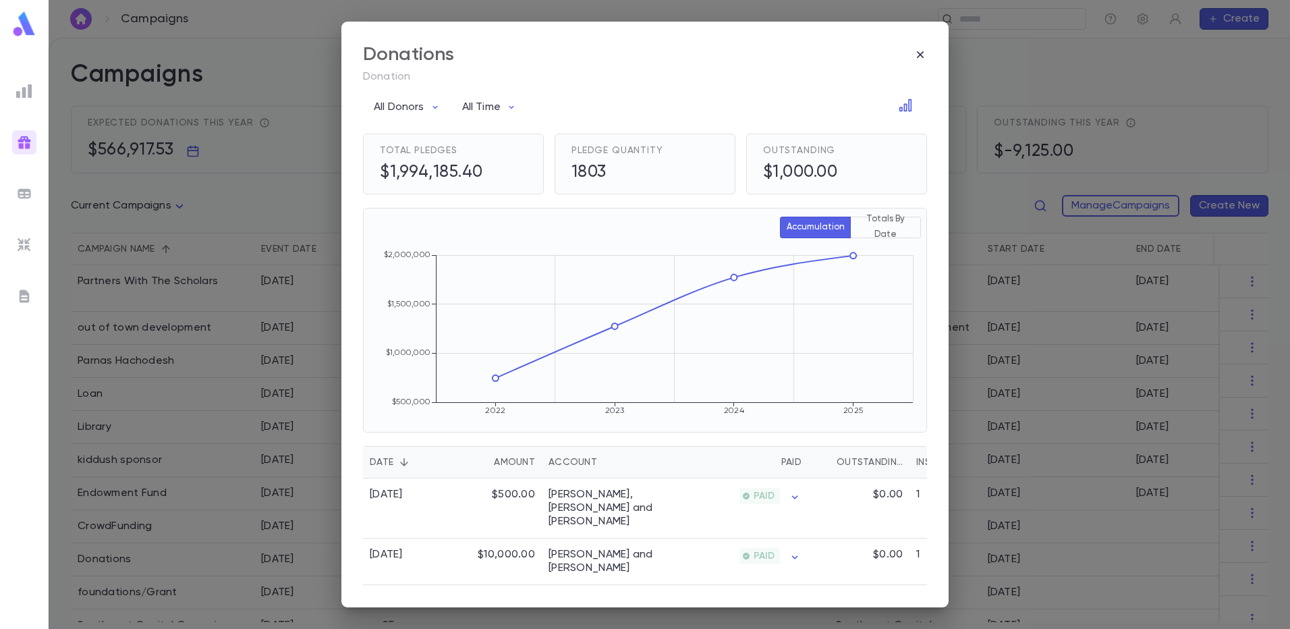
click at [866, 227] on button "Totals By Date" at bounding box center [885, 228] width 71 height 22
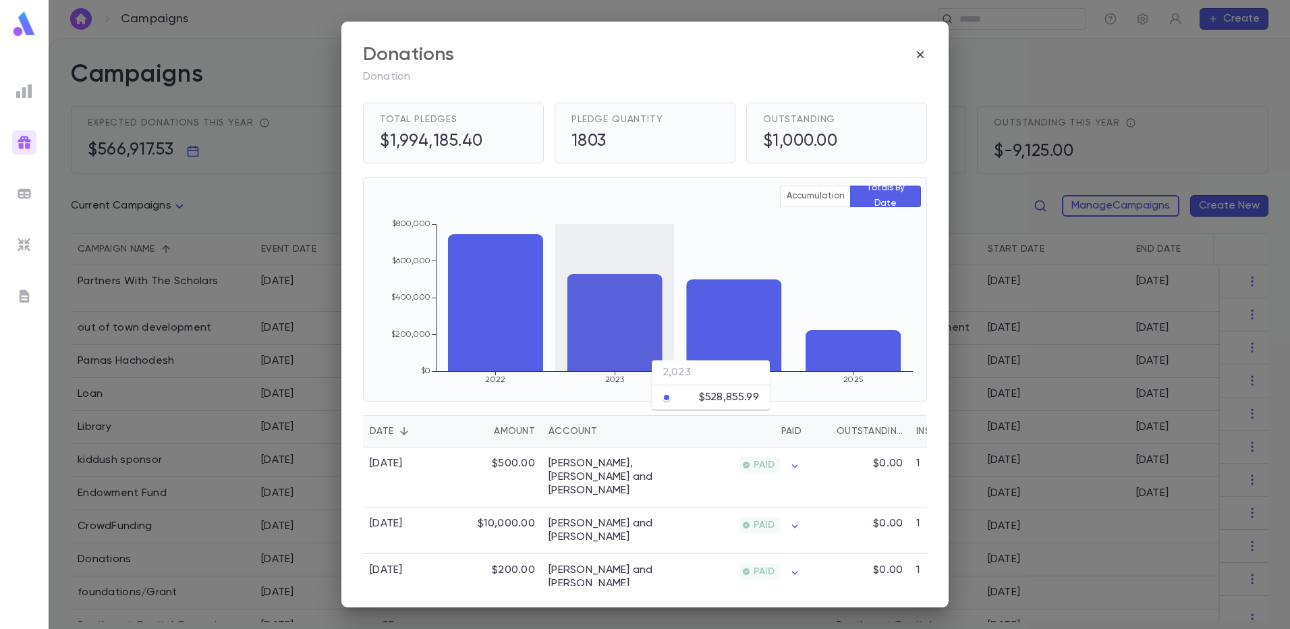
scroll to position [0, 0]
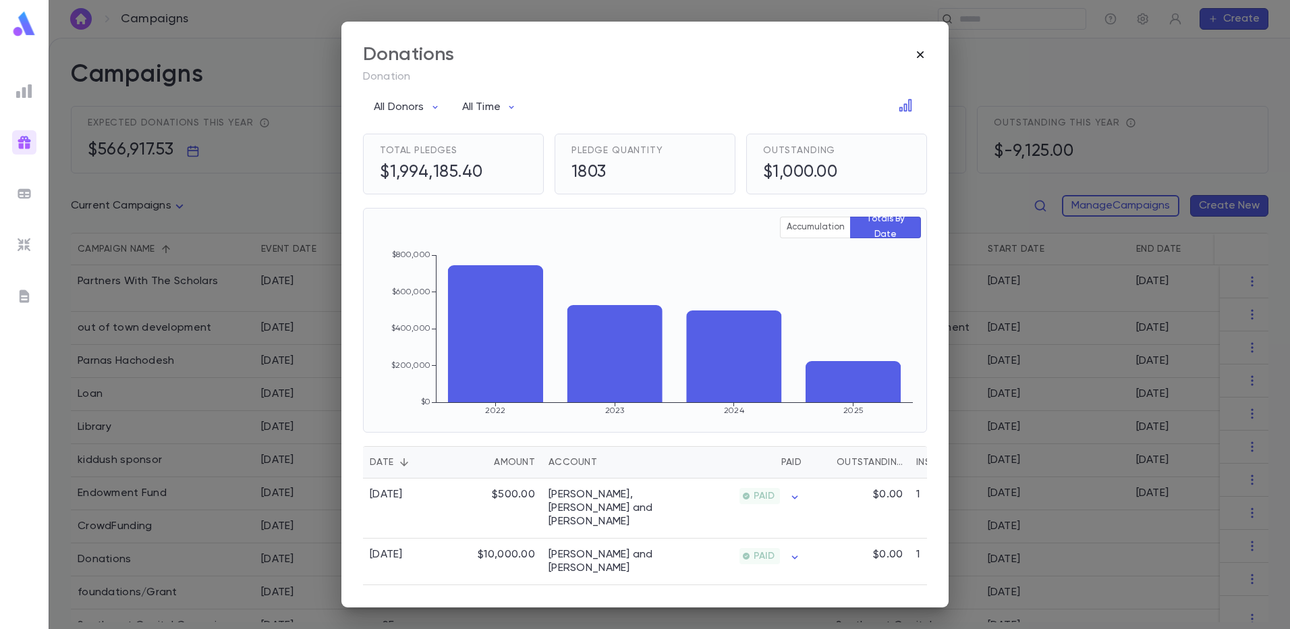
click at [920, 51] on icon "button" at bounding box center [920, 54] width 13 height 13
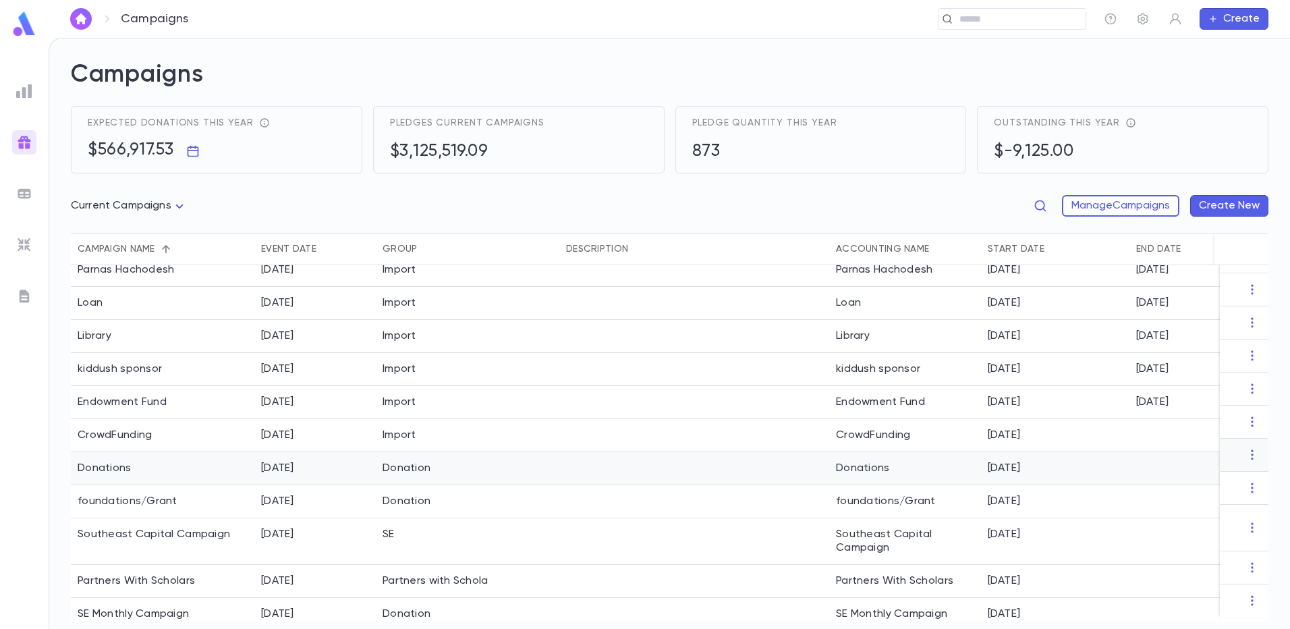
scroll to position [92, 0]
click at [192, 597] on div "SE Monthly Campaign" at bounding box center [163, 613] width 184 height 33
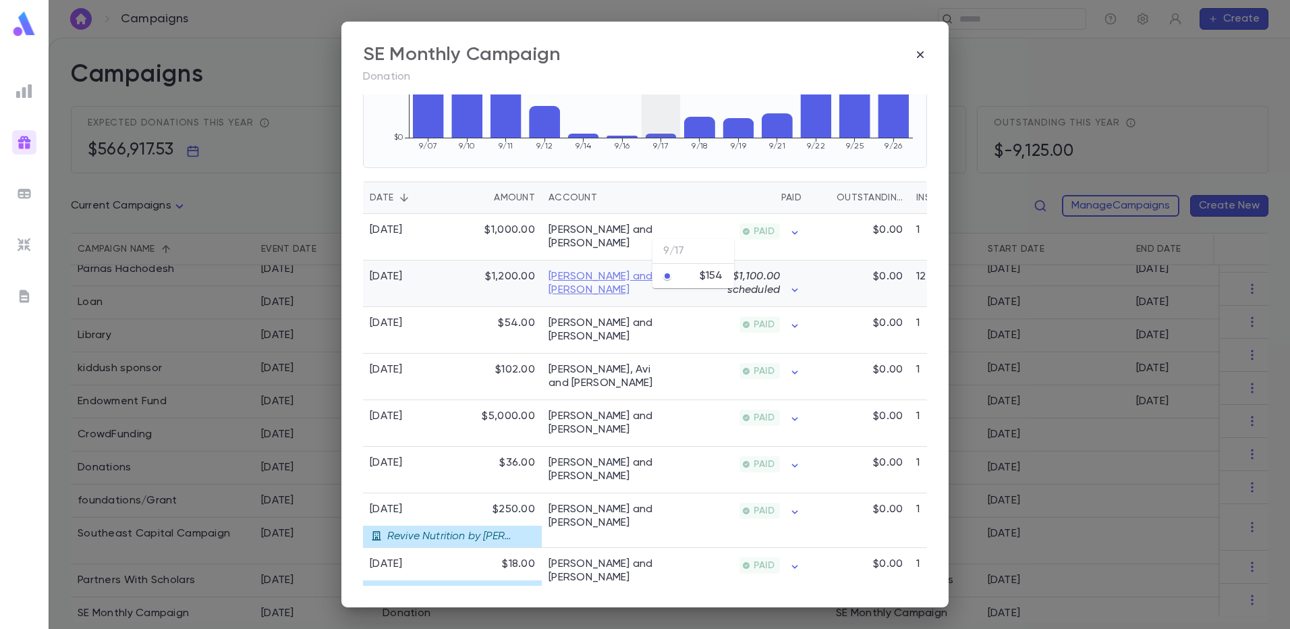
scroll to position [270, 0]
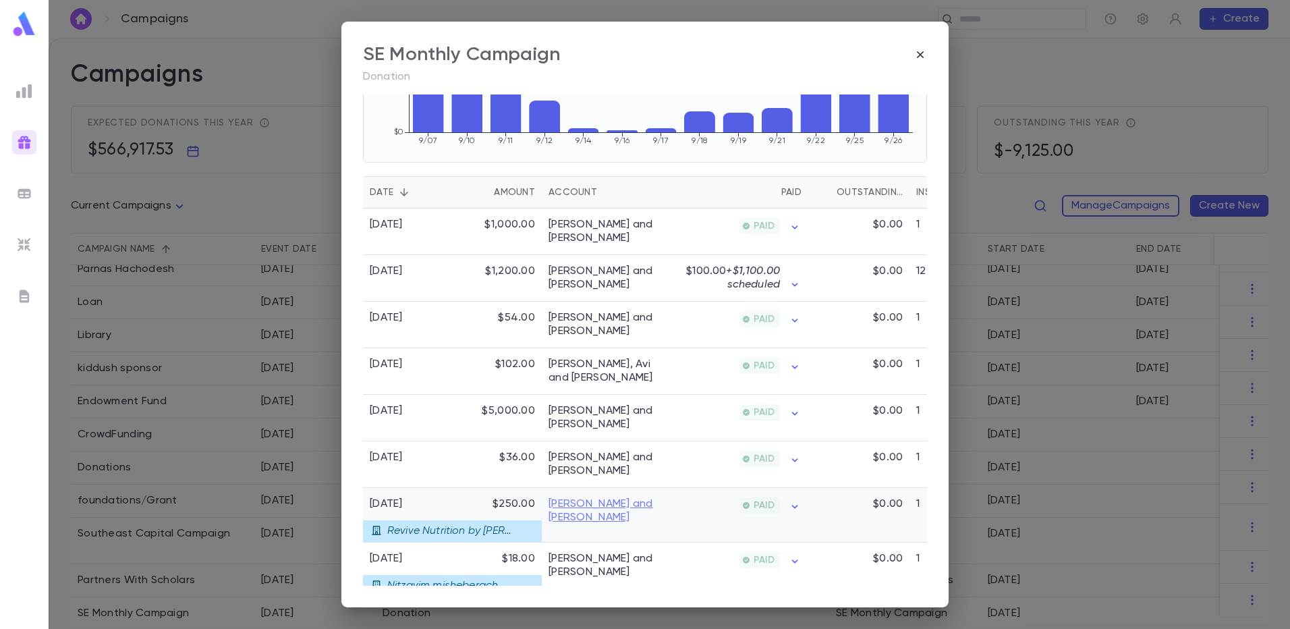
click at [570, 510] on link "[PERSON_NAME] and [PERSON_NAME]" at bounding box center [609, 510] width 121 height 27
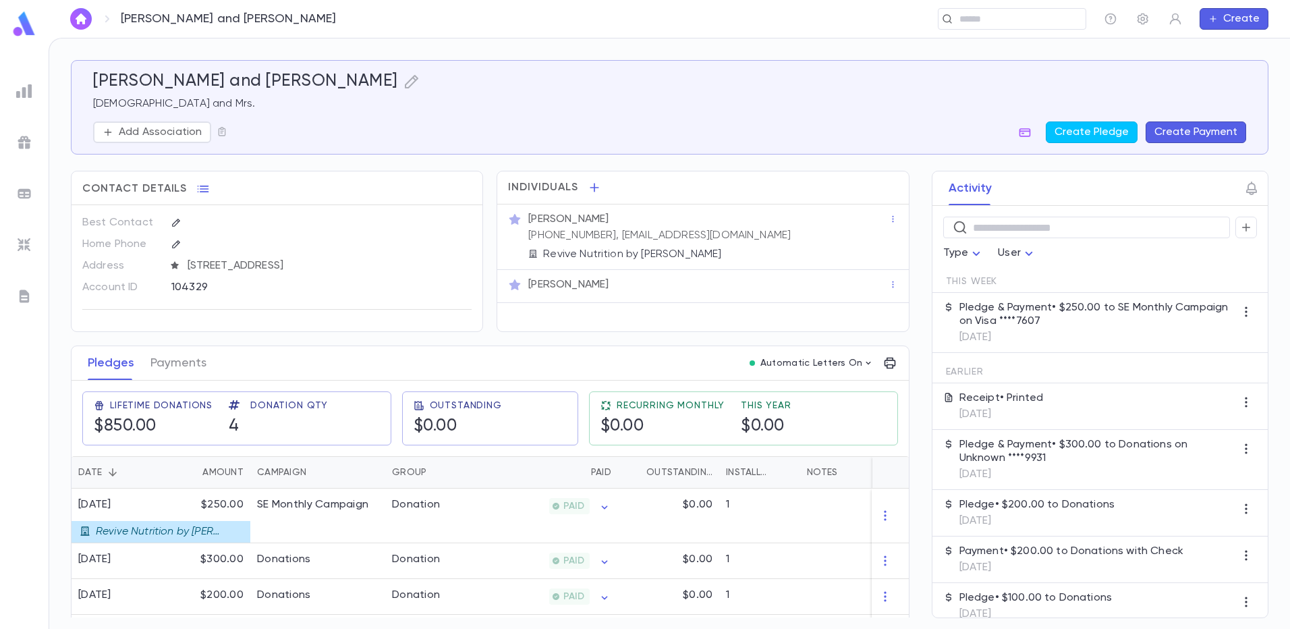
click at [1063, 317] on p "Pledge & Payment • $250.00 to SE Monthly Campaign on Visa ****7607" at bounding box center [1097, 314] width 276 height 27
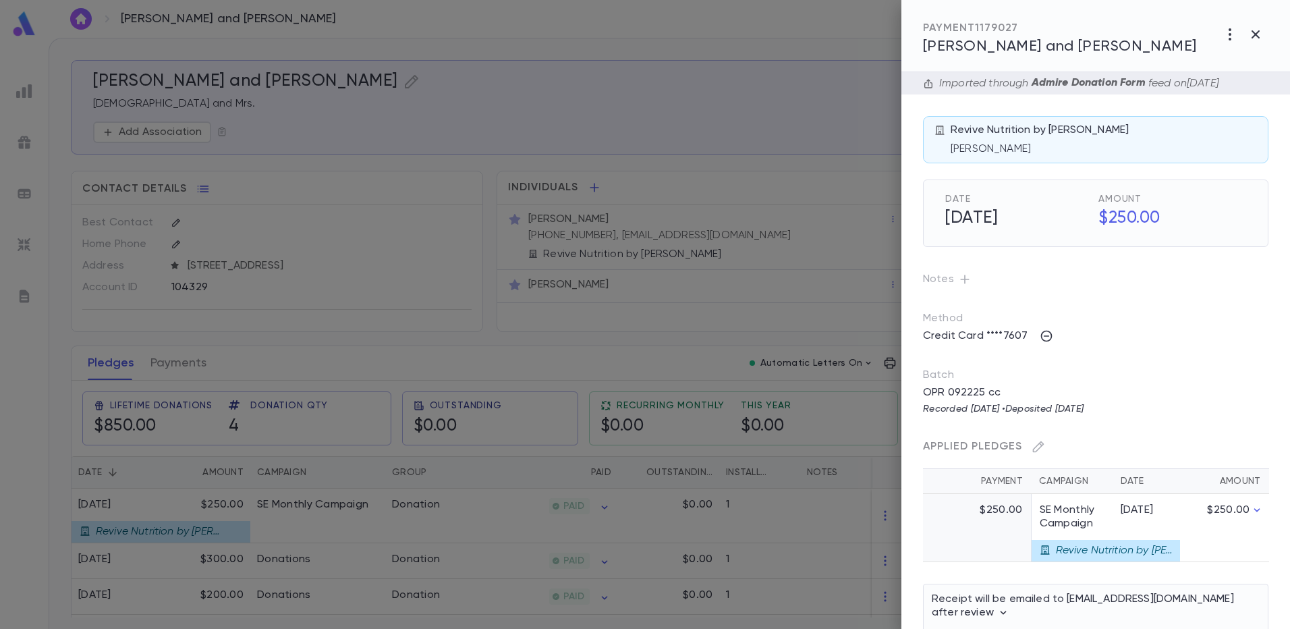
click at [194, 358] on div at bounding box center [645, 314] width 1290 height 629
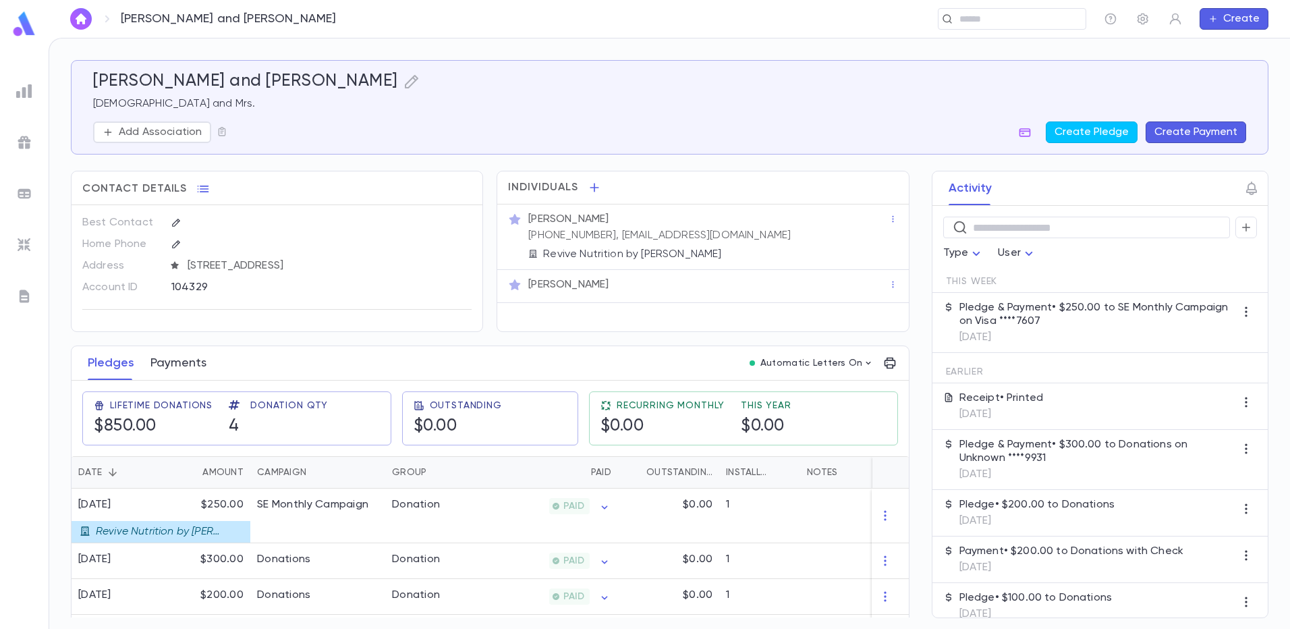
click at [192, 366] on button "Payments" at bounding box center [178, 363] width 56 height 34
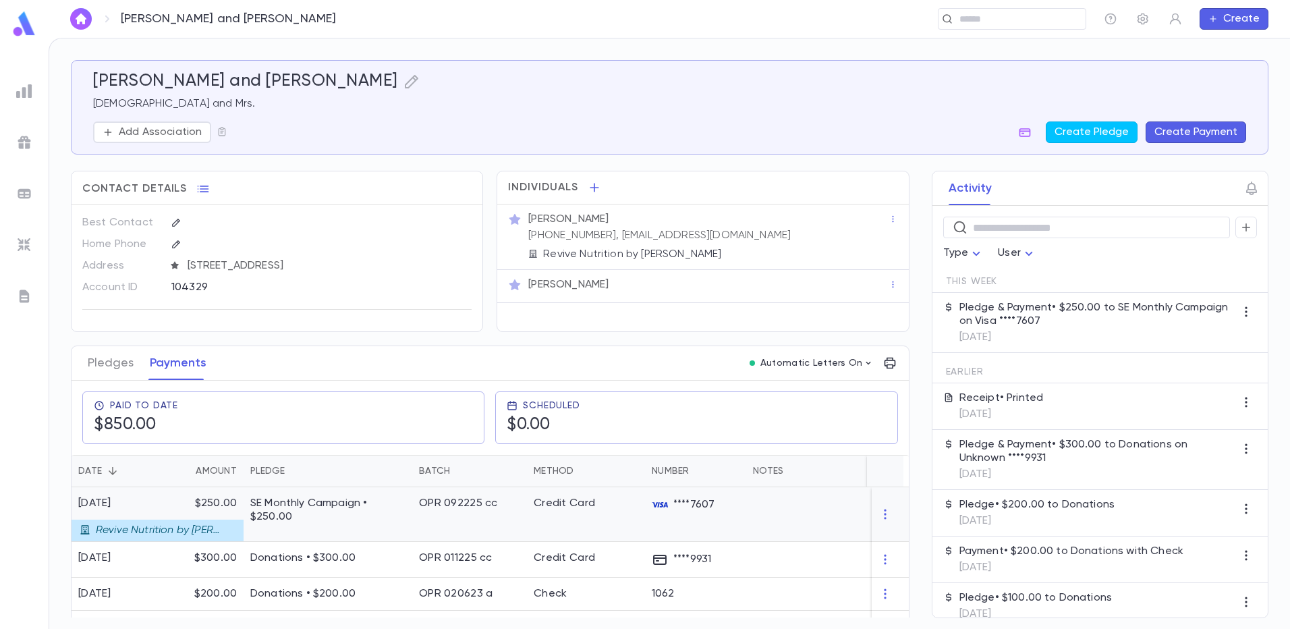
click at [287, 509] on p "SE Monthly Campaign • $250.00" at bounding box center [327, 510] width 155 height 27
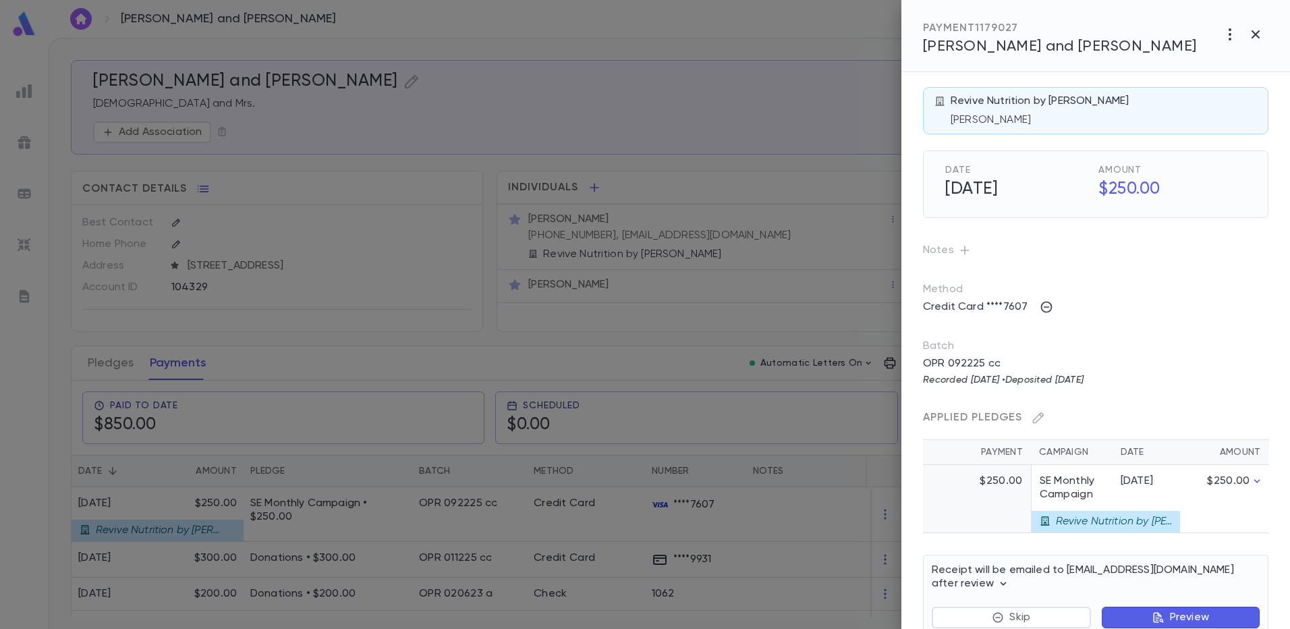
scroll to position [65, 0]
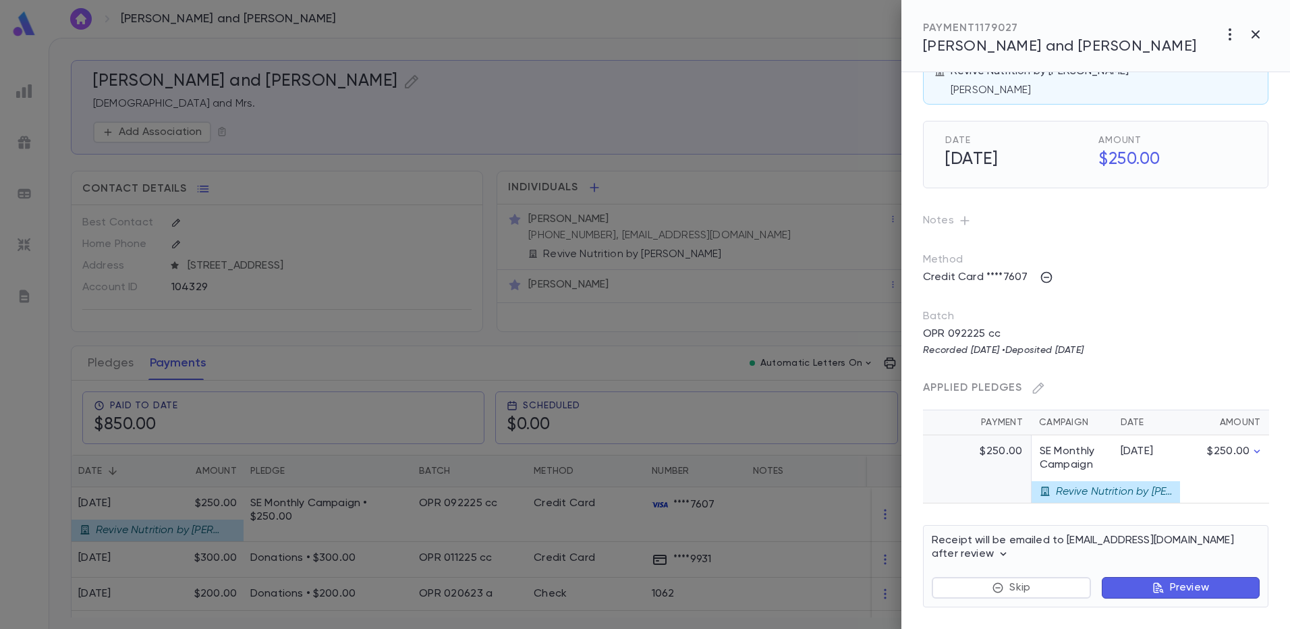
click at [337, 339] on div at bounding box center [645, 314] width 1290 height 629
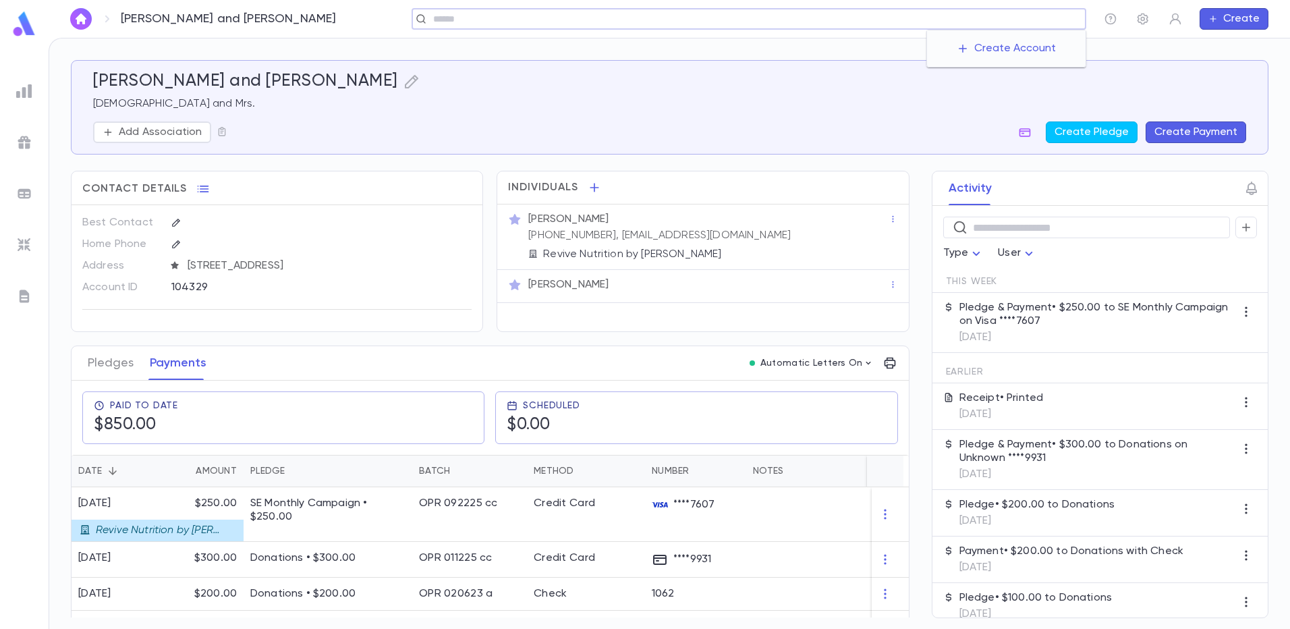
click at [992, 20] on input "text" at bounding box center [754, 19] width 651 height 13
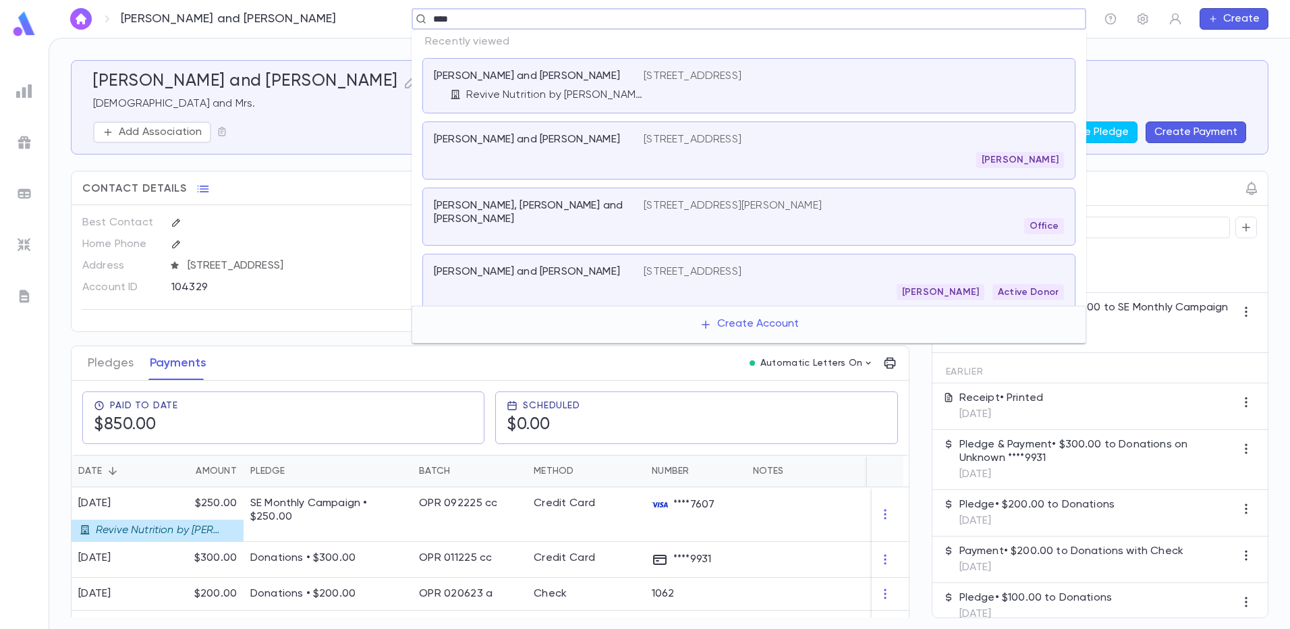
type input "*****"
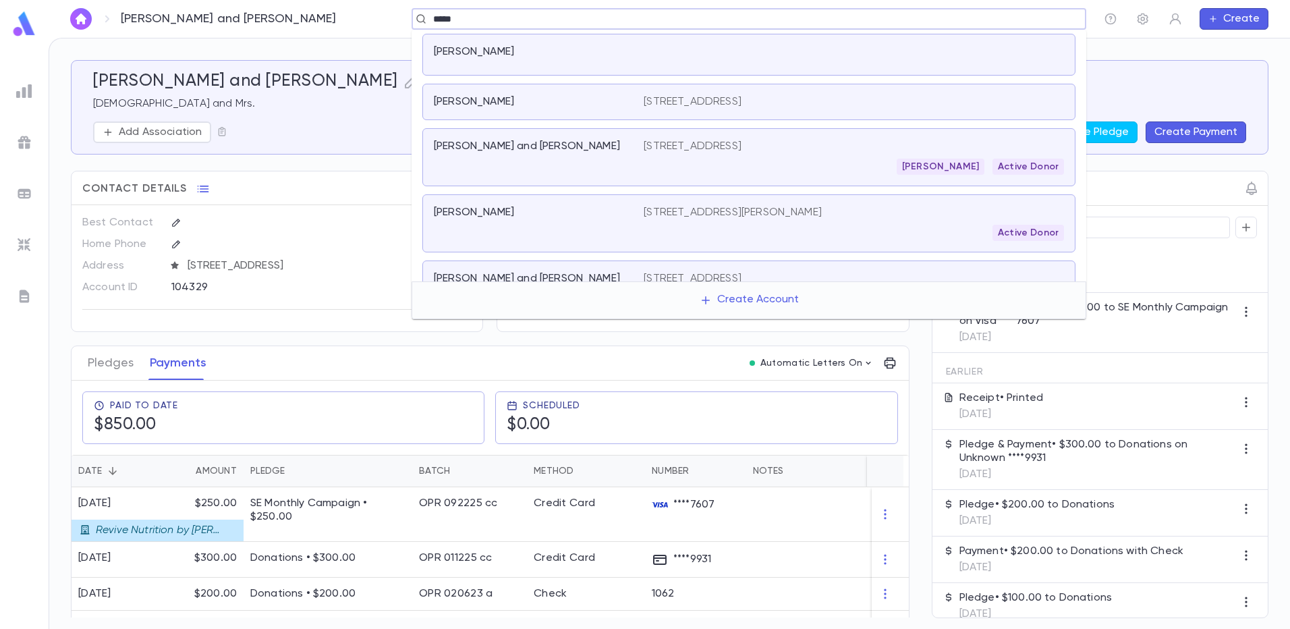
click at [702, 144] on p "4832 S. Xenia St, Denver CO 80237" at bounding box center [693, 146] width 98 height 13
